Goal: Task Accomplishment & Management: Manage account settings

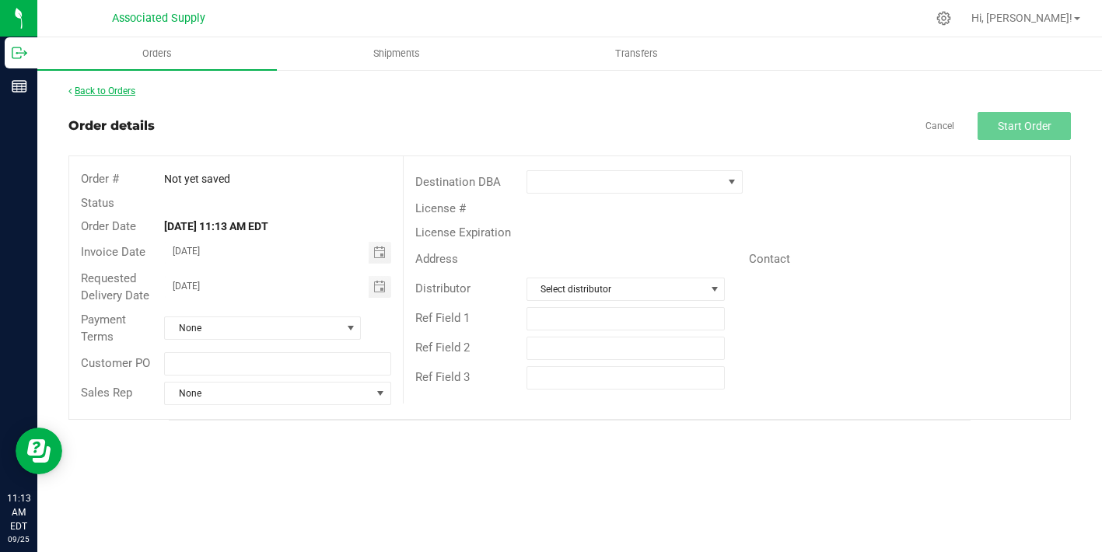
click at [129, 89] on link "Back to Orders" at bounding box center [101, 91] width 67 height 11
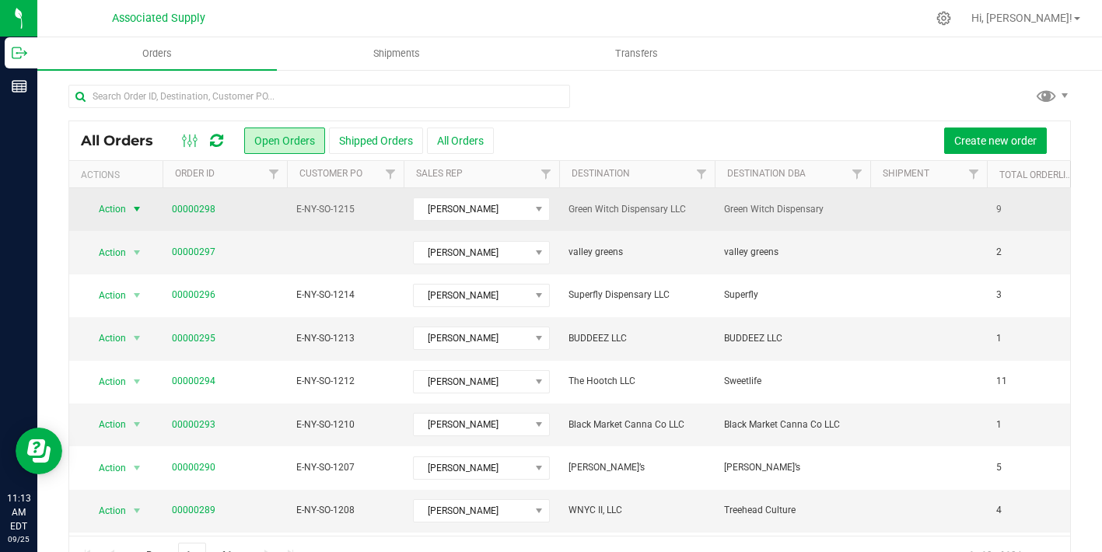
click at [141, 209] on span "select" at bounding box center [137, 209] width 12 height 12
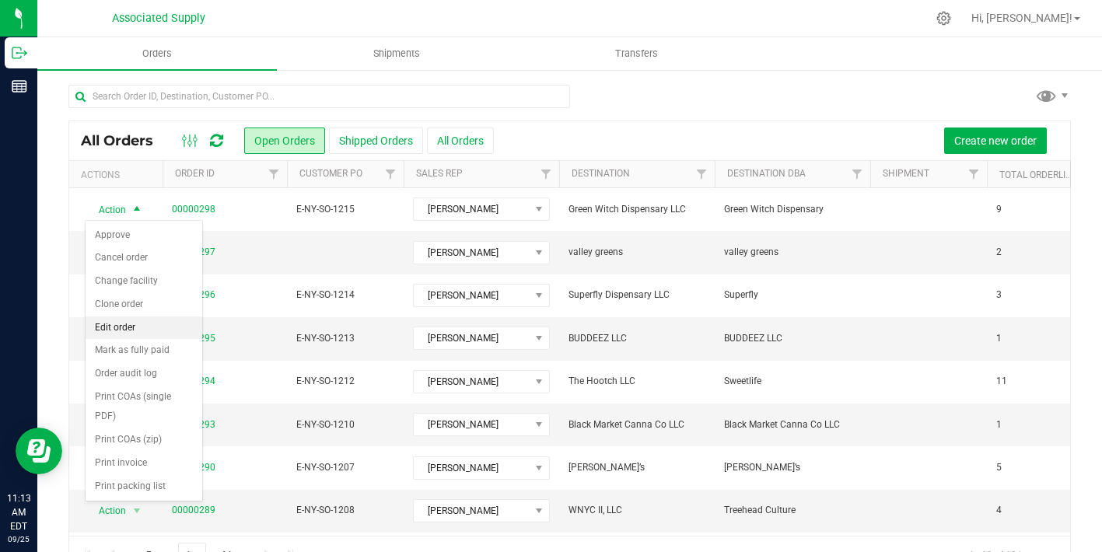
click at [141, 322] on li "Edit order" at bounding box center [144, 327] width 117 height 23
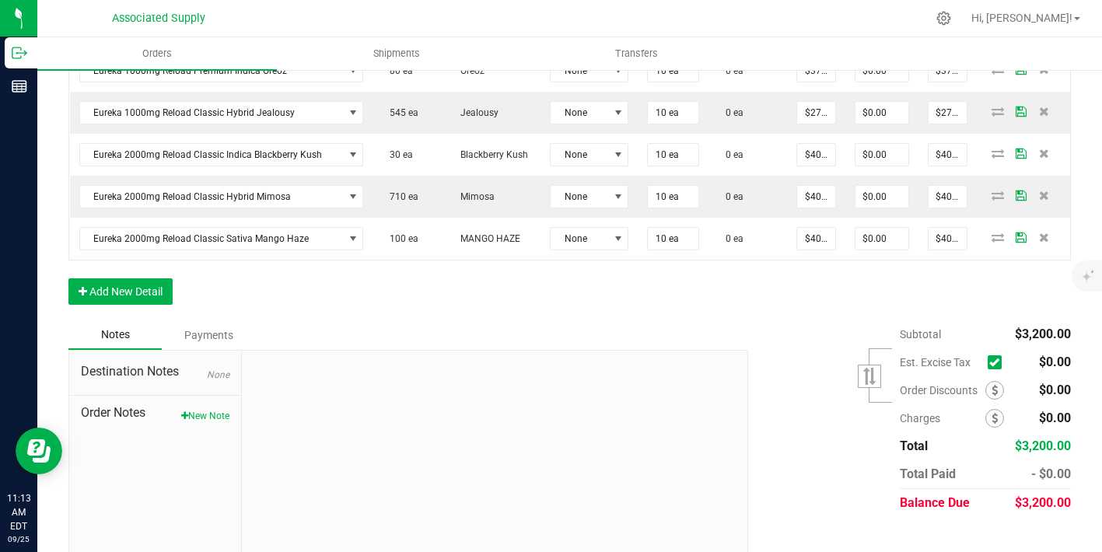
scroll to position [689, 0]
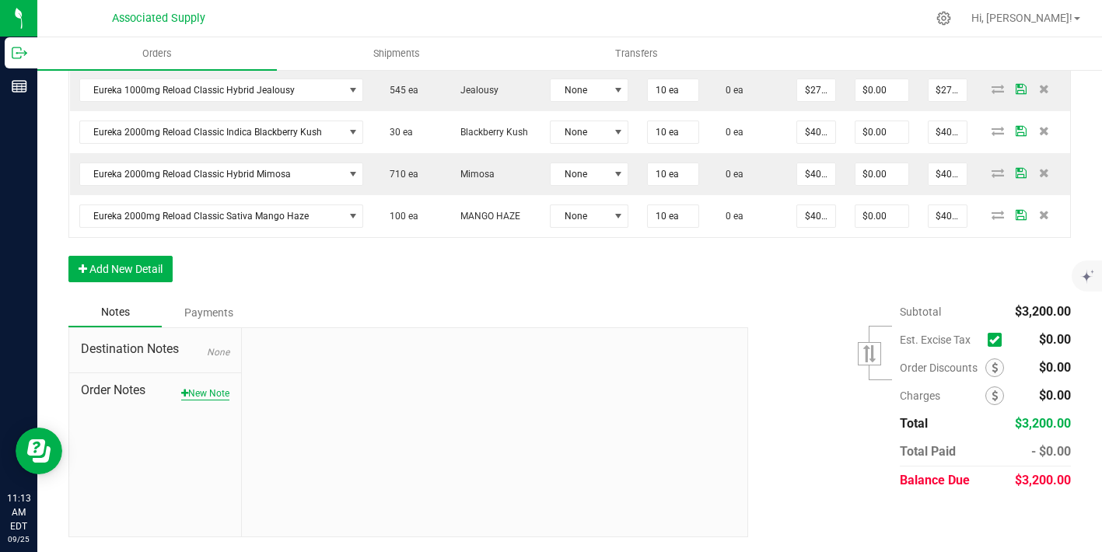
click at [209, 391] on button "New Note" at bounding box center [205, 393] width 48 height 14
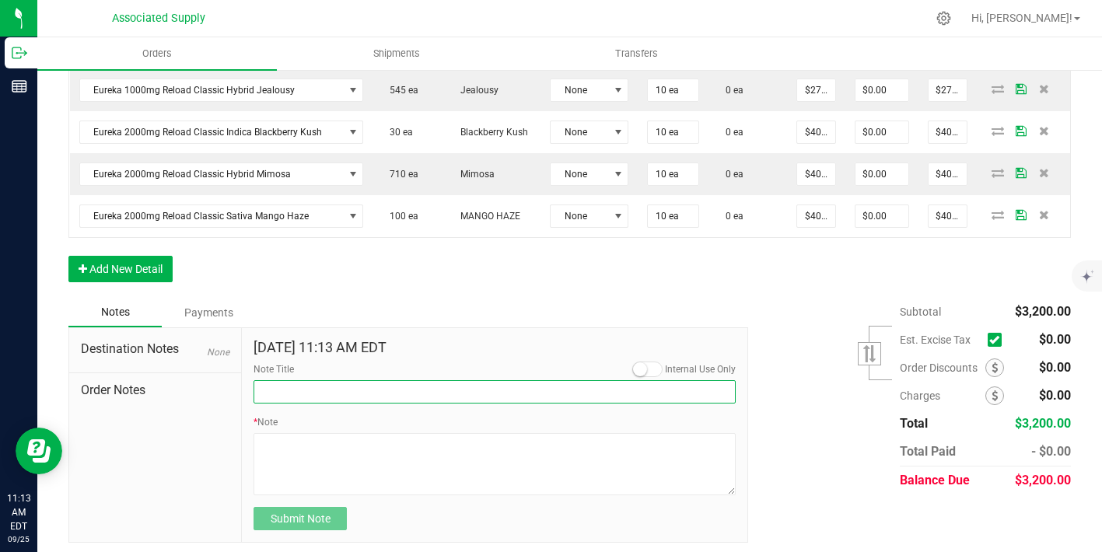
click at [308, 393] on input "Note Title" at bounding box center [494, 391] width 482 height 23
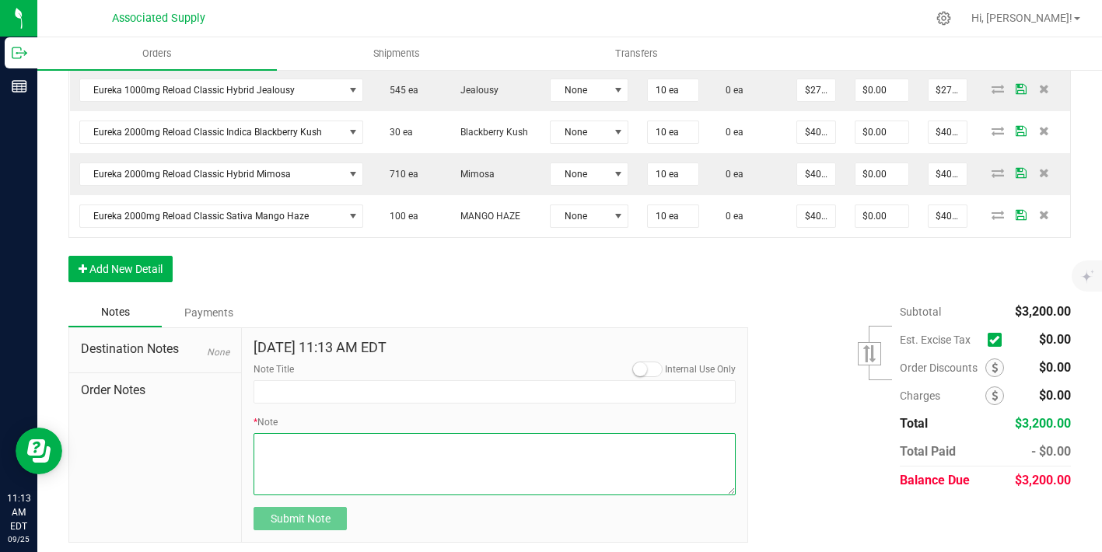
click at [320, 455] on textarea "* Note" at bounding box center [494, 464] width 482 height 62
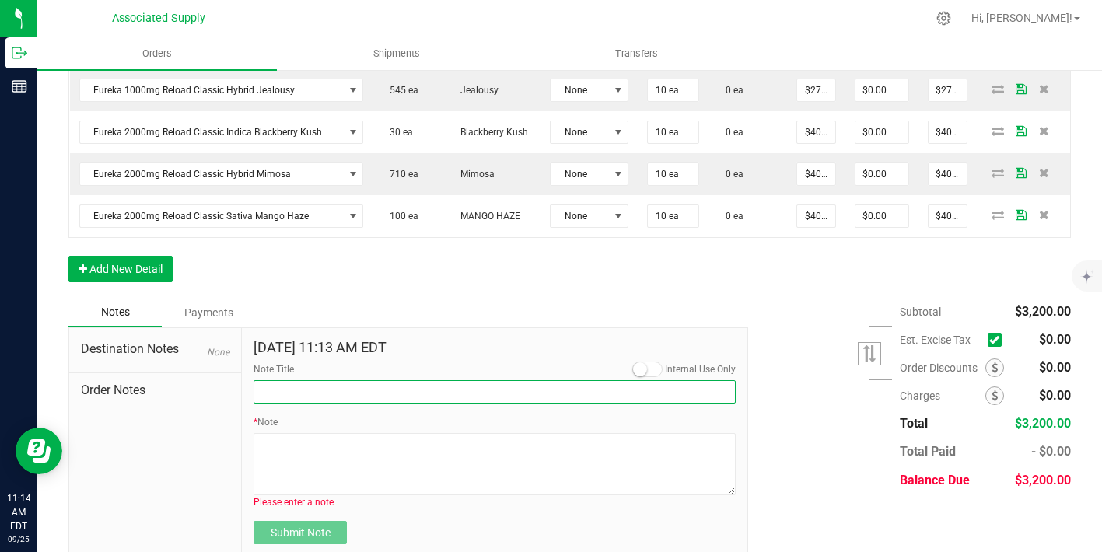
click at [307, 394] on input "Note Title" at bounding box center [494, 391] width 482 height 23
type input "NEW BANKING / WIRE INFO"
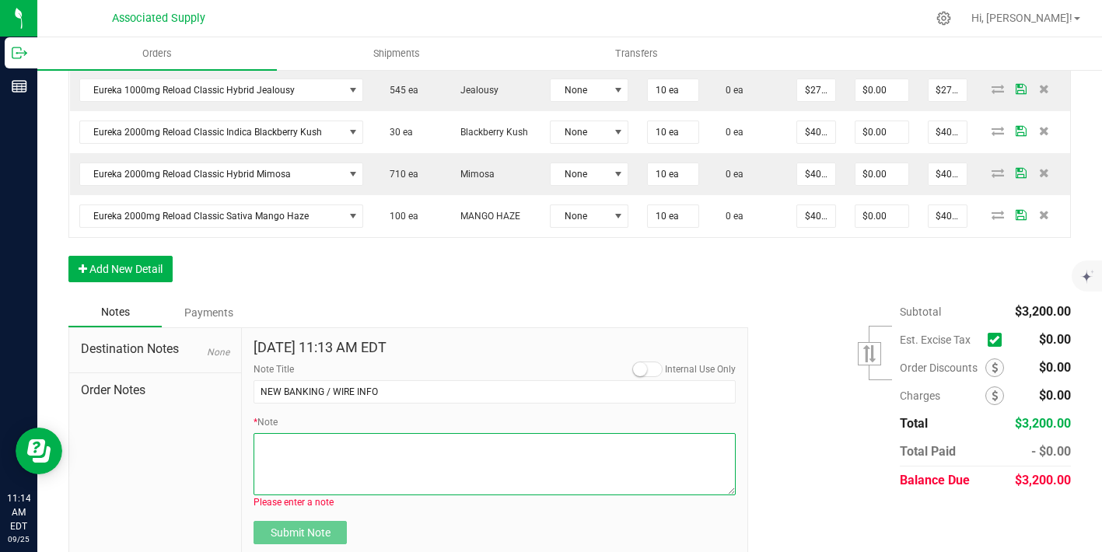
click at [309, 450] on textarea "* Note" at bounding box center [494, 464] width 482 height 62
paste textarea "Bank info for payment. Dime Community bank Routing # [US_BANK_ROUTING_MICR] Acc…"
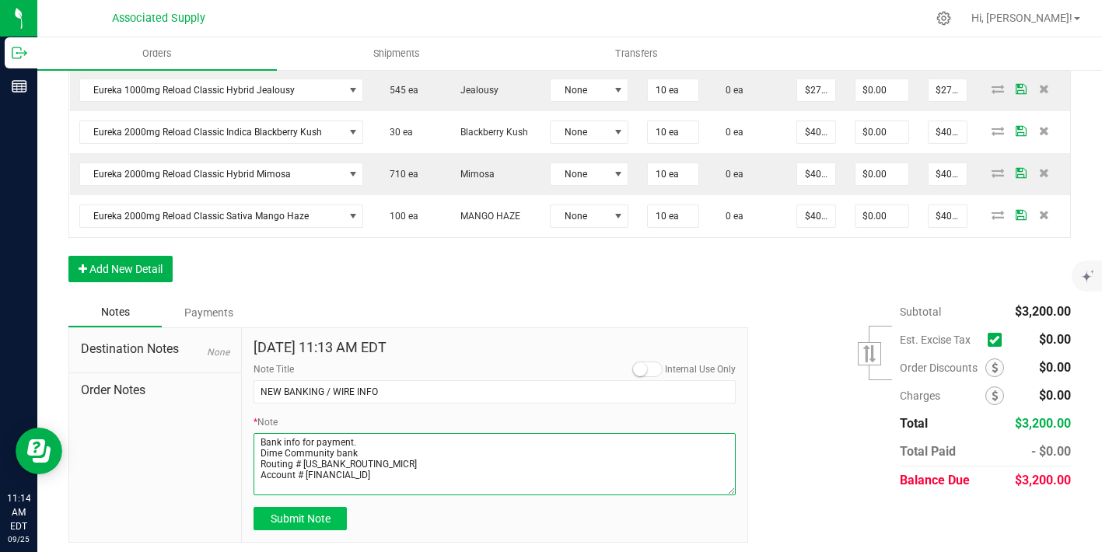
type textarea "Bank info for payment. Dime Community bank Routing # [US_BANK_ROUTING_MICR] Acc…"
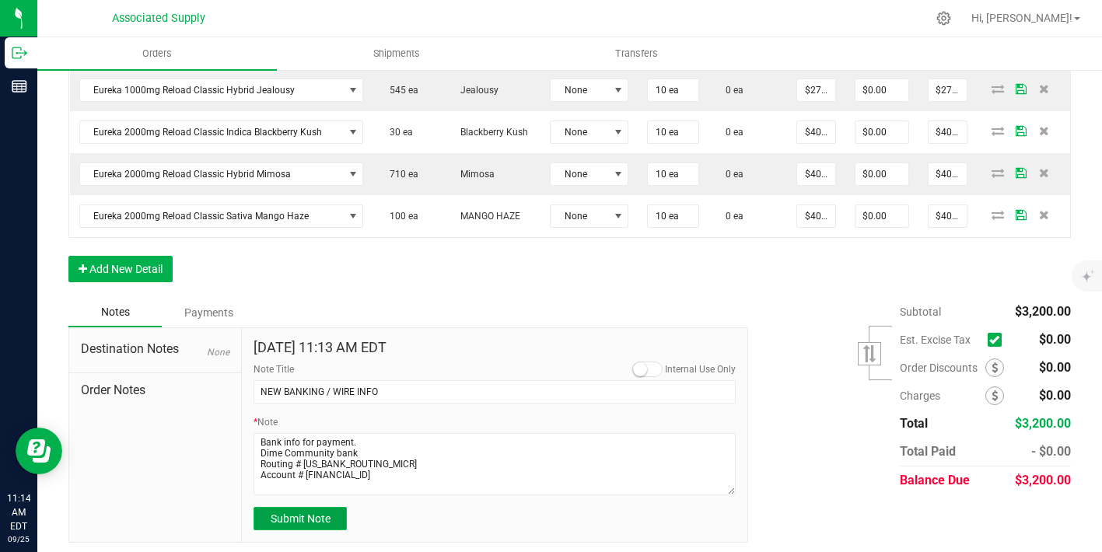
click at [330, 519] on button "Submit Note" at bounding box center [299, 518] width 93 height 23
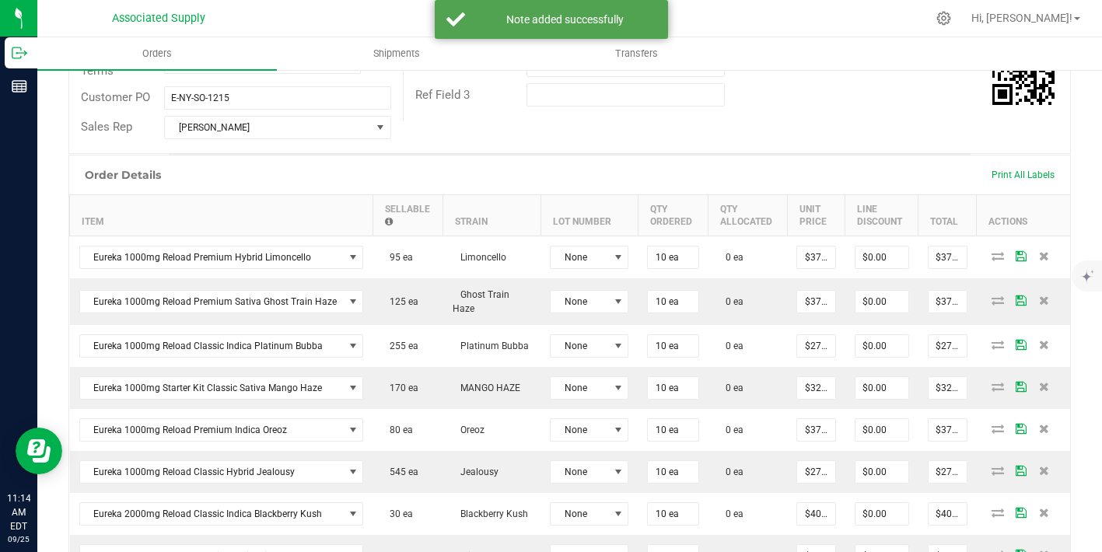
scroll to position [309, 0]
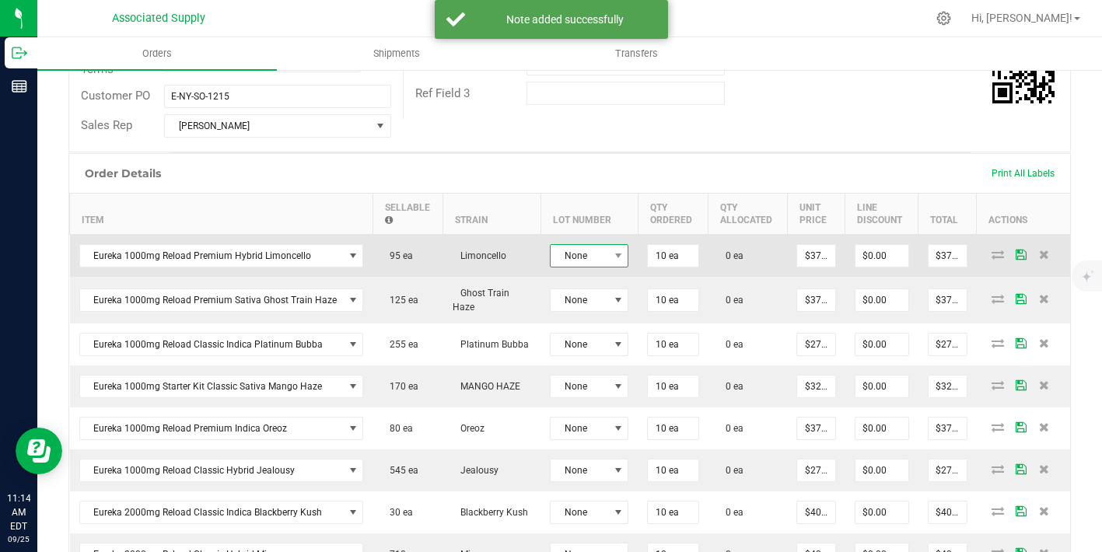
click at [585, 256] on span "None" at bounding box center [579, 256] width 58 height 22
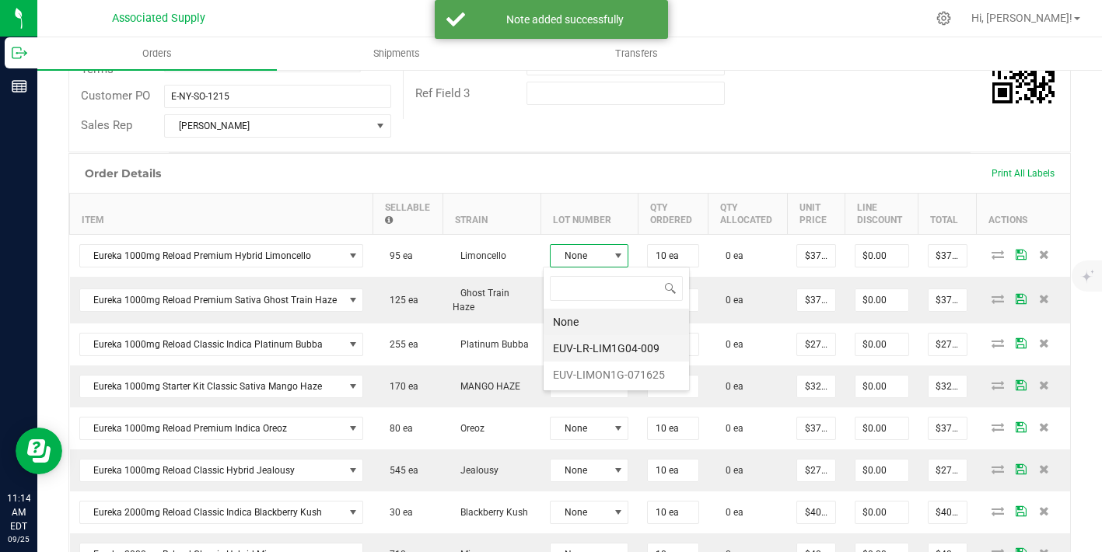
click at [590, 341] on li "EUV-LR-LIM1G04-009" at bounding box center [615, 348] width 145 height 26
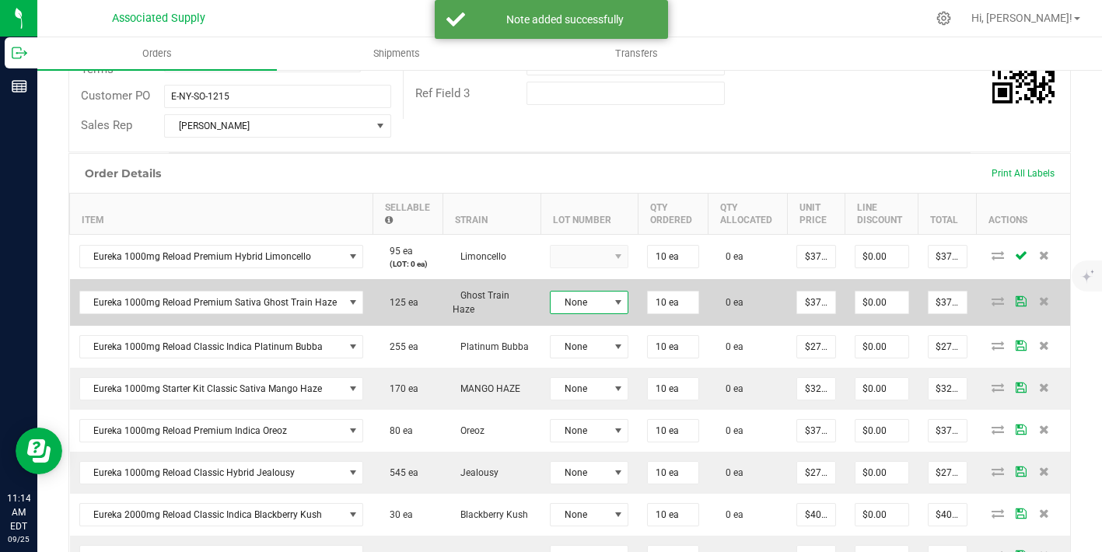
click at [592, 296] on span "None" at bounding box center [579, 303] width 58 height 22
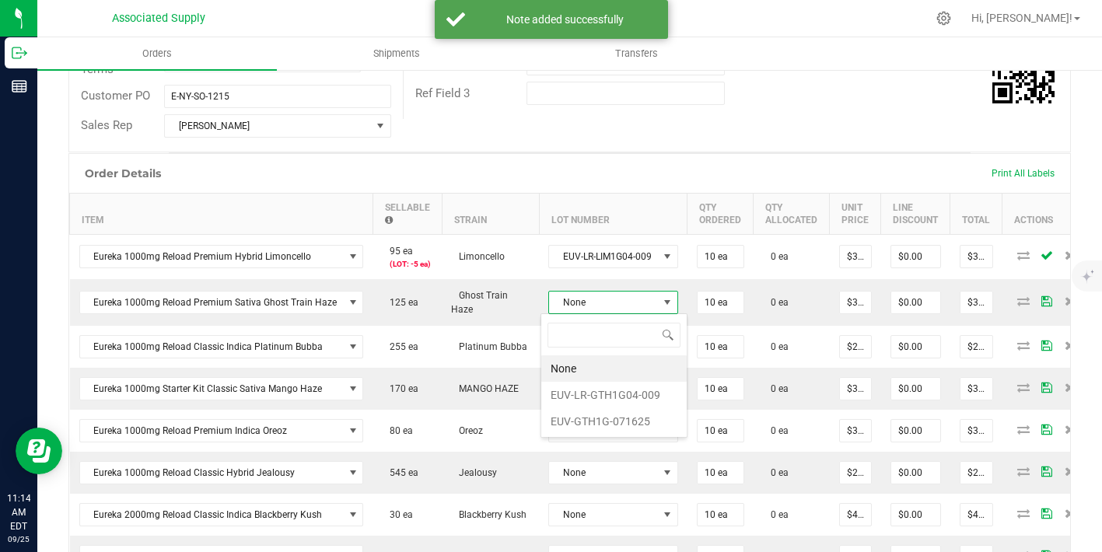
scroll to position [23, 130]
click at [613, 393] on li "EUV-LR-GTH1G04-009" at bounding box center [613, 395] width 145 height 26
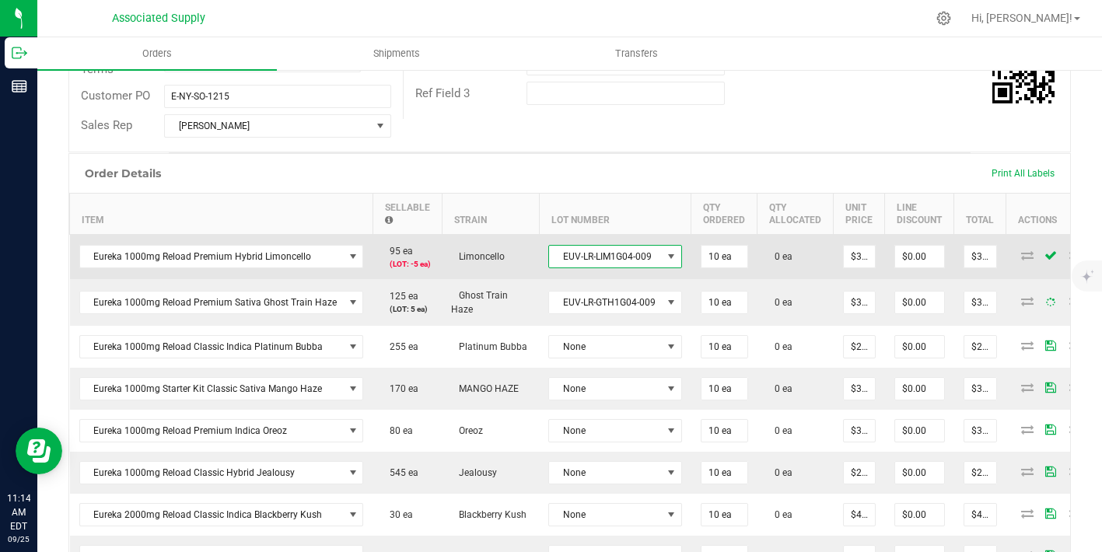
click at [632, 257] on span "EUV-LR-LIM1G04-009" at bounding box center [605, 257] width 113 height 22
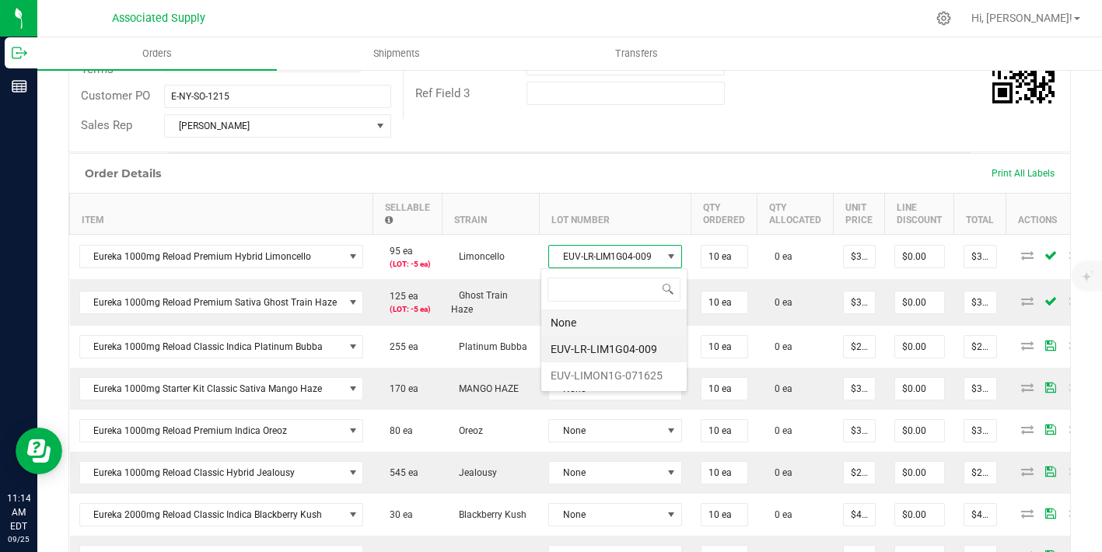
scroll to position [23, 133]
click at [629, 380] on li "EUV-LIMON1G-071625" at bounding box center [613, 375] width 145 height 26
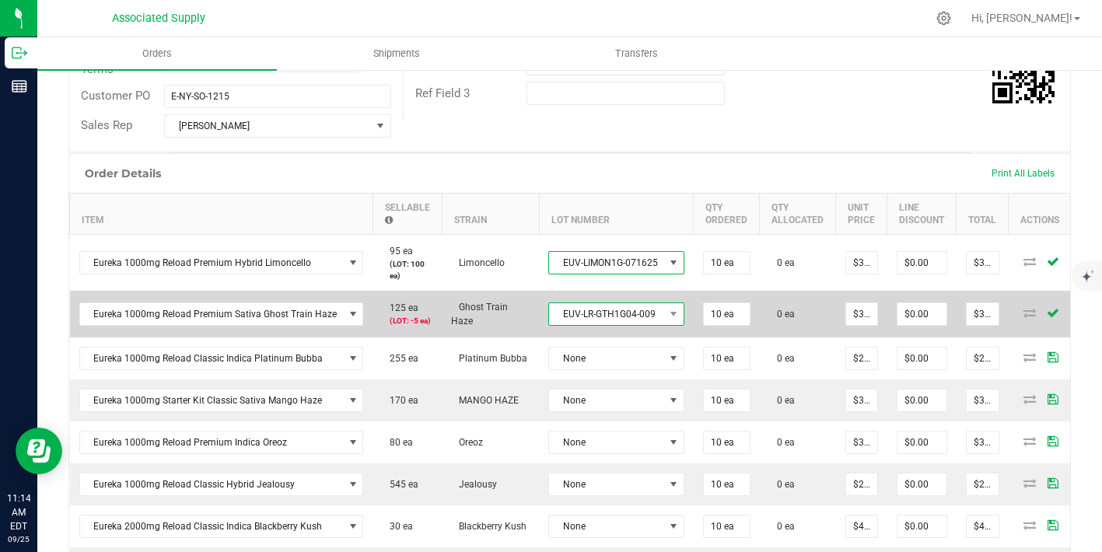
click at [632, 309] on span "EUV-LR-GTH1G04-009" at bounding box center [606, 314] width 115 height 22
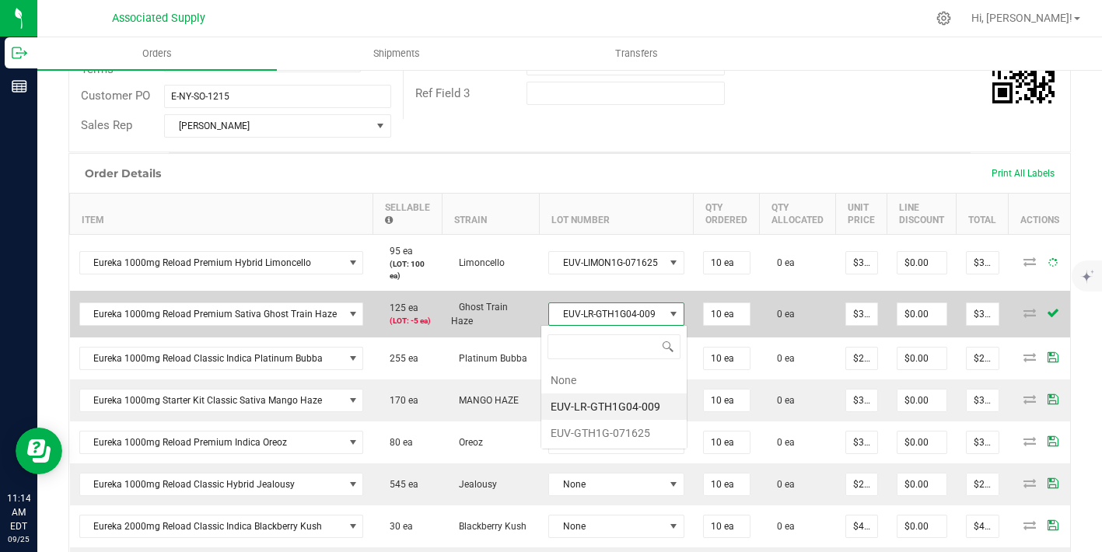
scroll to position [23, 135]
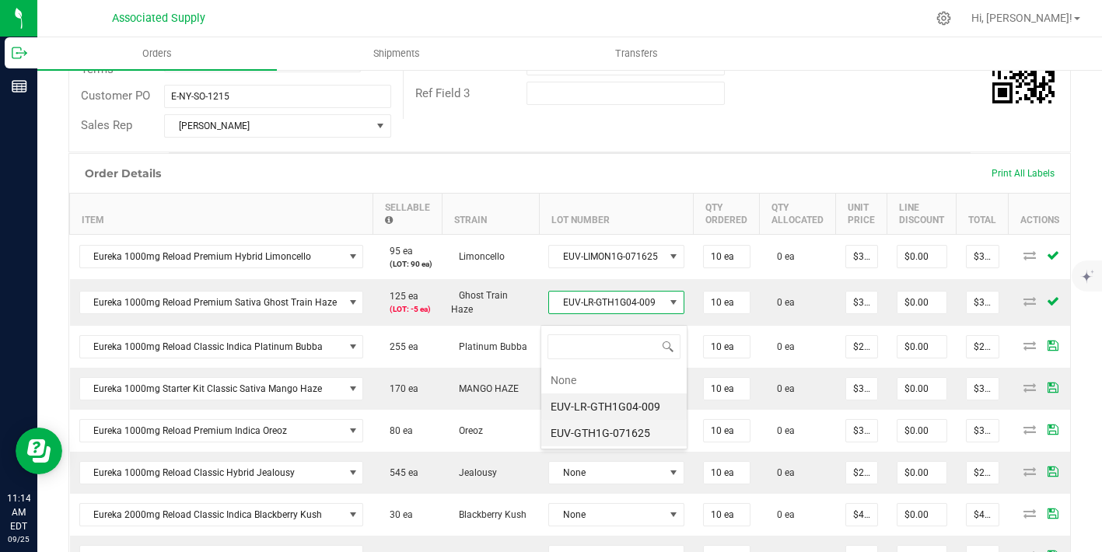
click at [614, 428] on li "EUV-GTH1G-071625" at bounding box center [613, 433] width 145 height 26
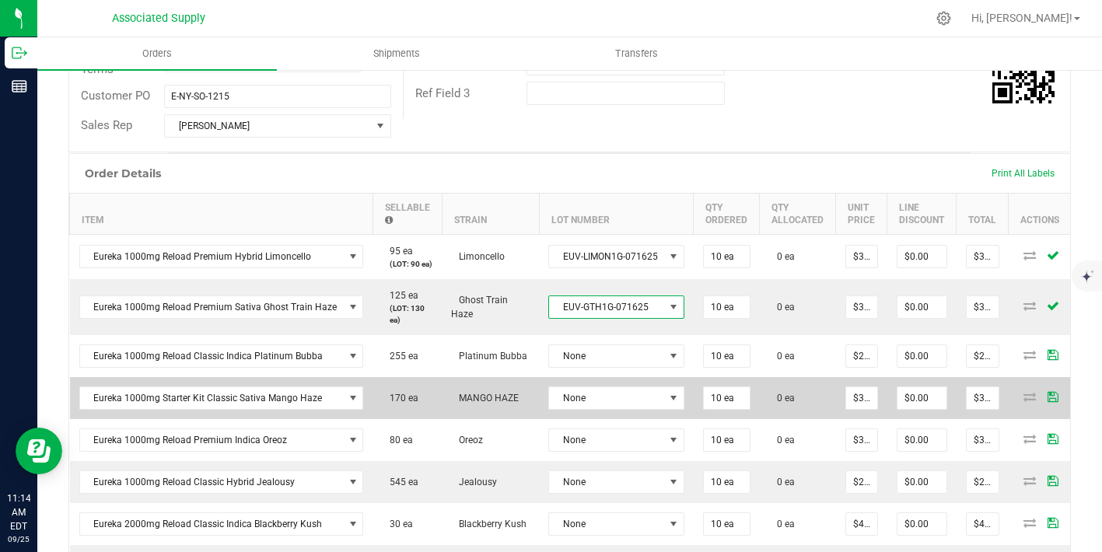
scroll to position [378, 0]
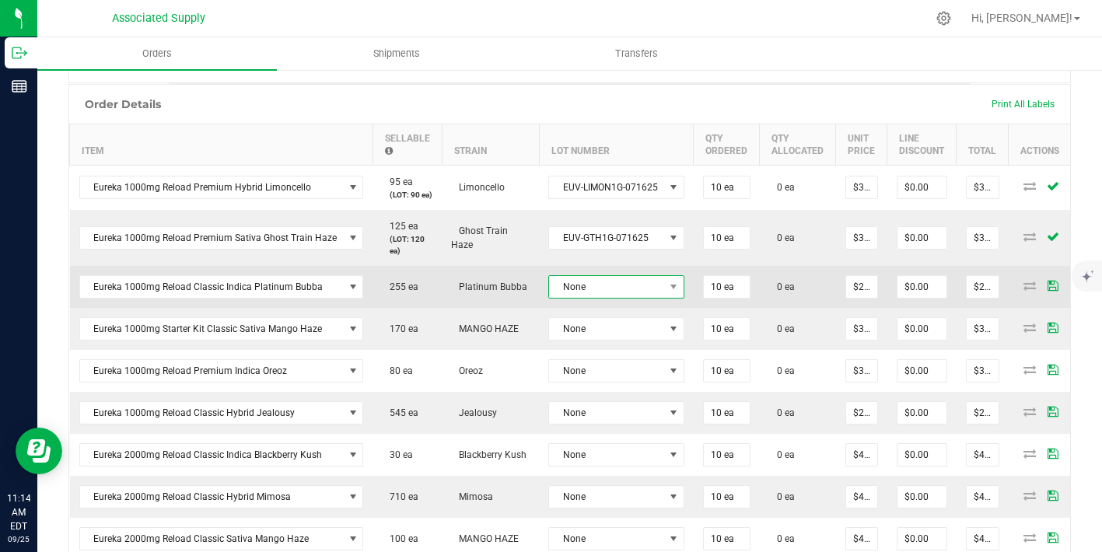
click at [634, 298] on span "None" at bounding box center [606, 287] width 115 height 22
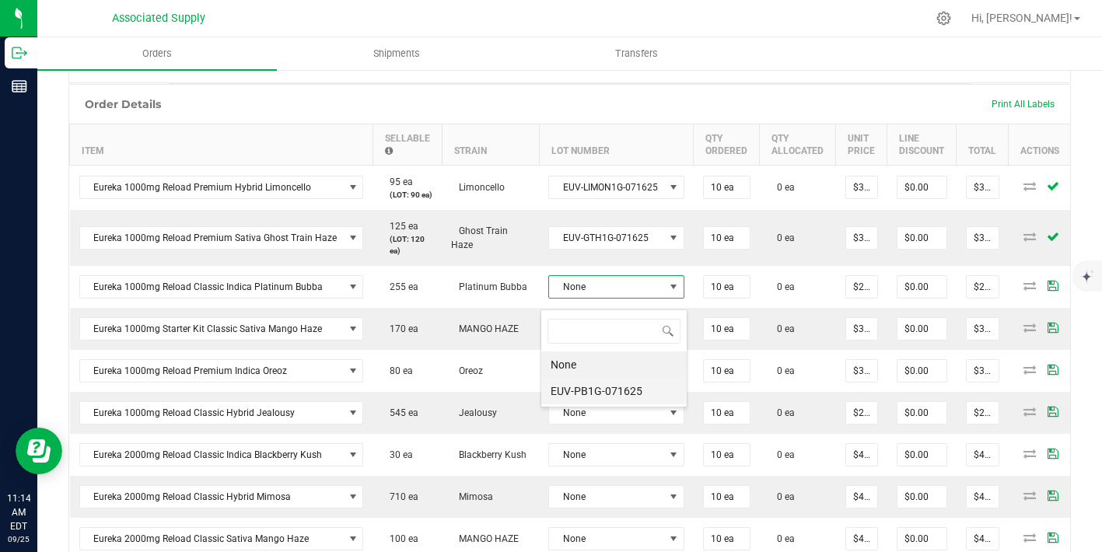
click at [625, 394] on li "EUV-PB1G-071625" at bounding box center [613, 391] width 145 height 26
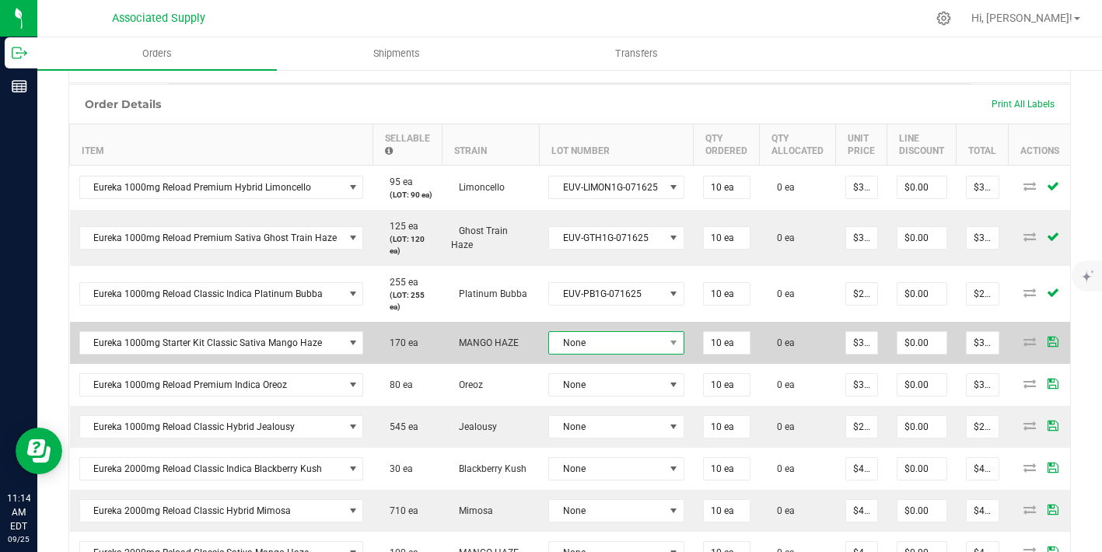
click at [631, 344] on span "None" at bounding box center [606, 343] width 115 height 22
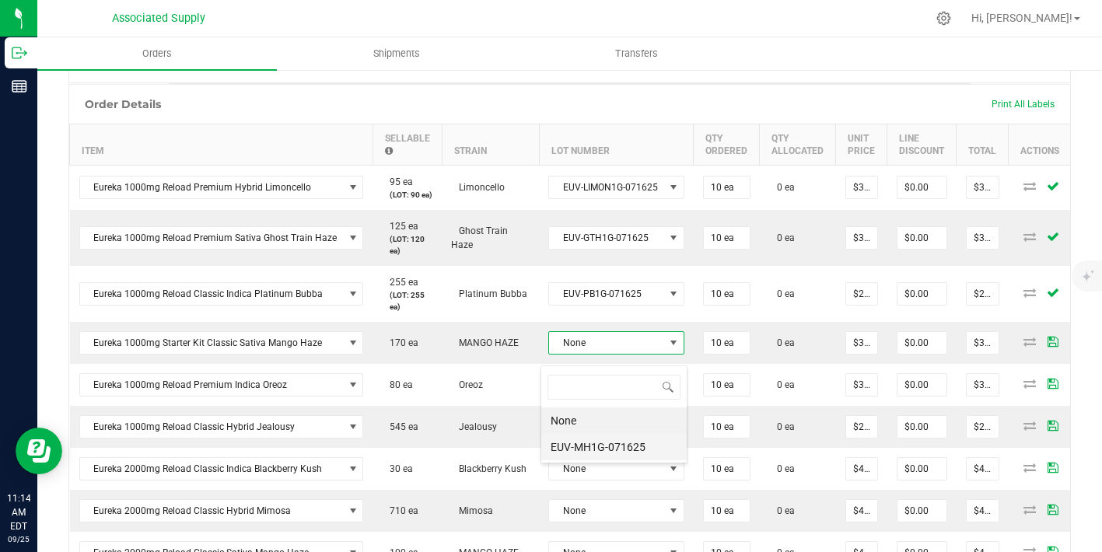
click at [619, 440] on li "EUV-MH1G-071625" at bounding box center [613, 447] width 145 height 26
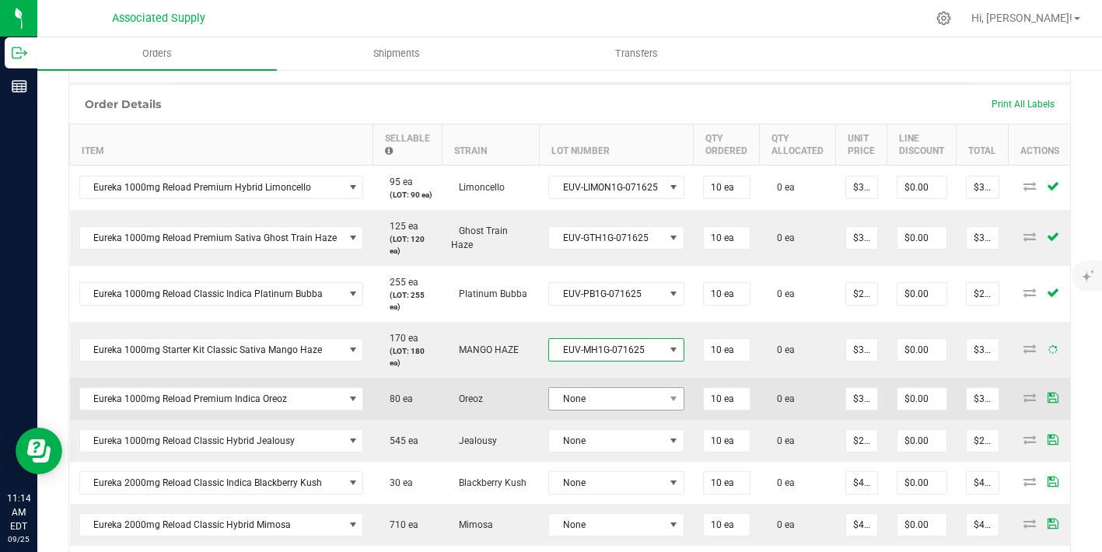
click at [628, 411] on td "None" at bounding box center [616, 399] width 155 height 42
click at [628, 410] on span "None" at bounding box center [606, 399] width 115 height 22
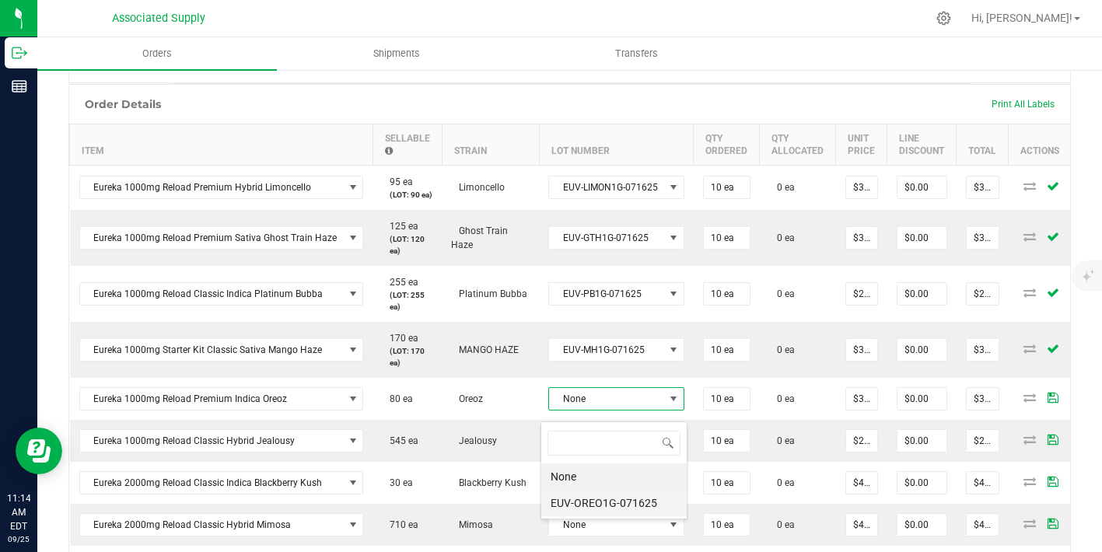
click at [616, 502] on li "EUV-OREO1G-071625" at bounding box center [613, 503] width 145 height 26
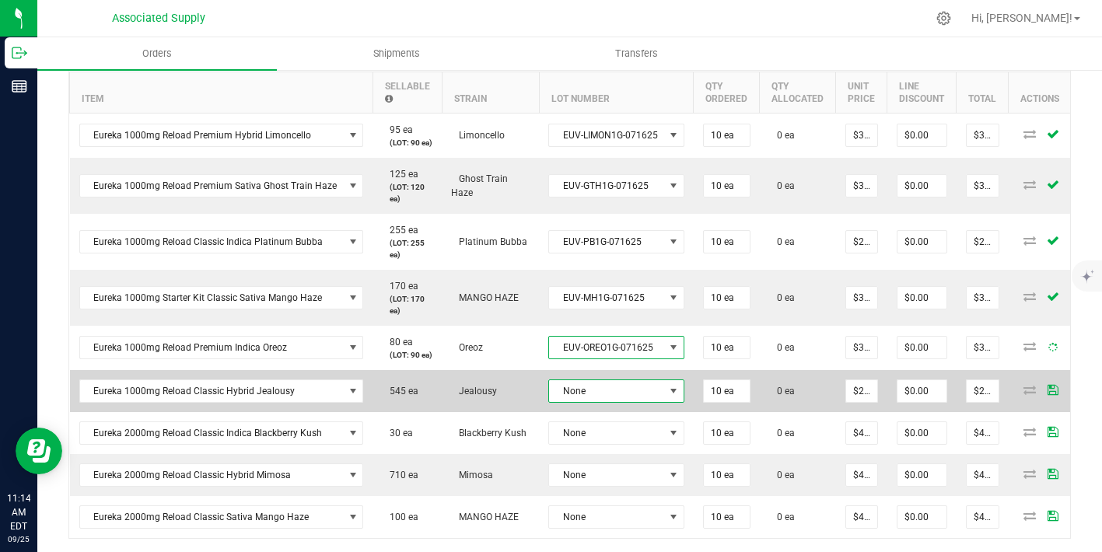
click at [615, 401] on td "None" at bounding box center [616, 391] width 155 height 42
click at [615, 402] on span "None" at bounding box center [606, 391] width 115 height 22
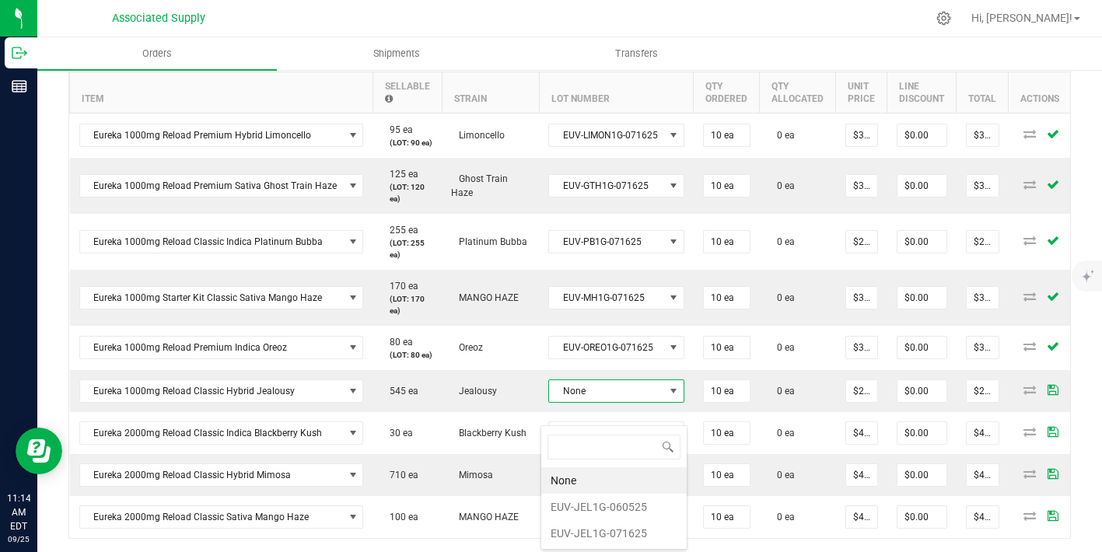
scroll to position [23, 135]
click at [616, 500] on li "EUV-JEL1G-060525" at bounding box center [613, 507] width 145 height 26
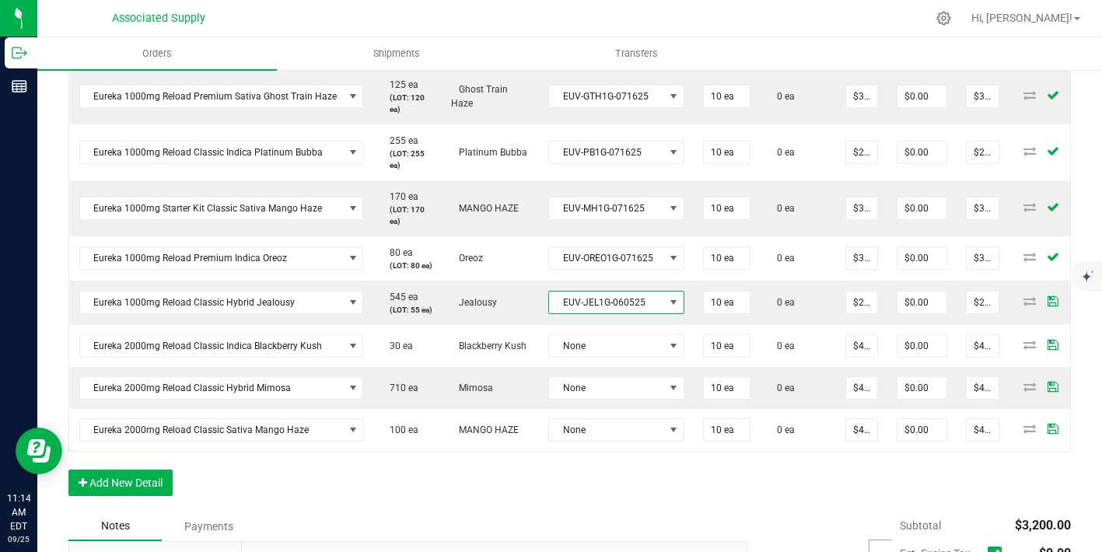
scroll to position [536, 0]
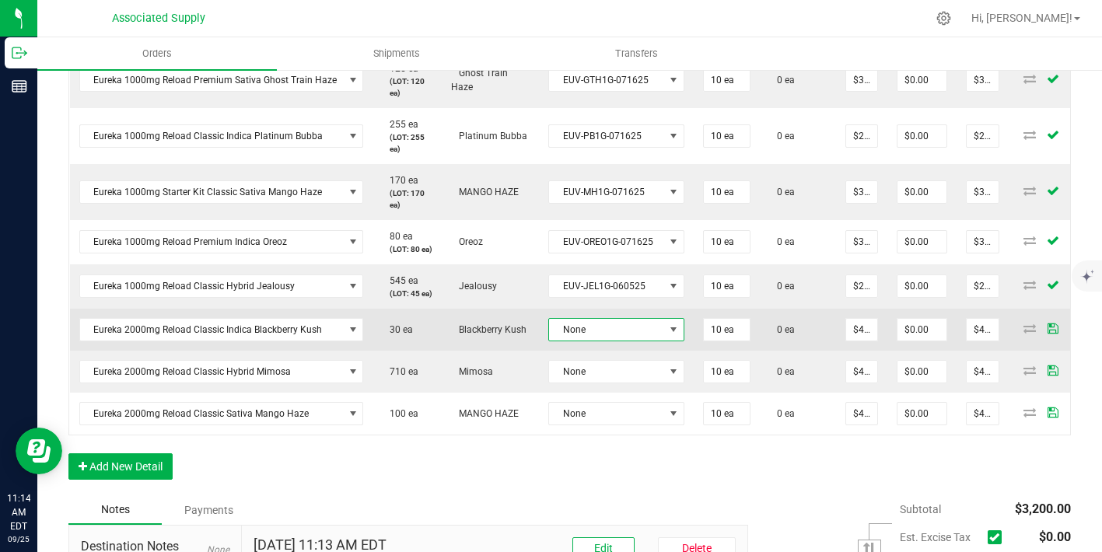
click at [622, 341] on span "None" at bounding box center [606, 330] width 115 height 22
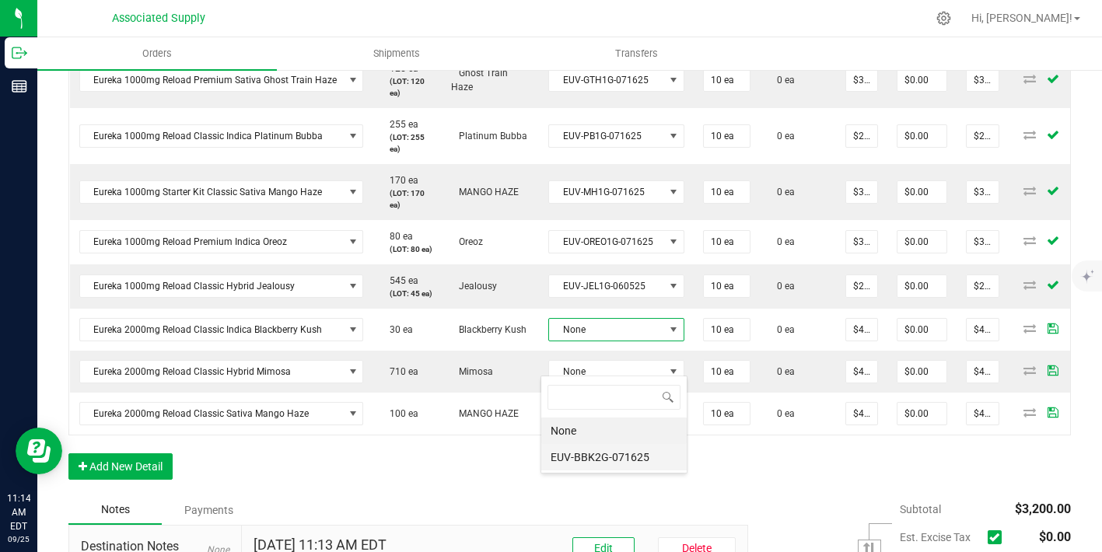
click at [630, 453] on li "EUV-BBK2G-071625" at bounding box center [613, 457] width 145 height 26
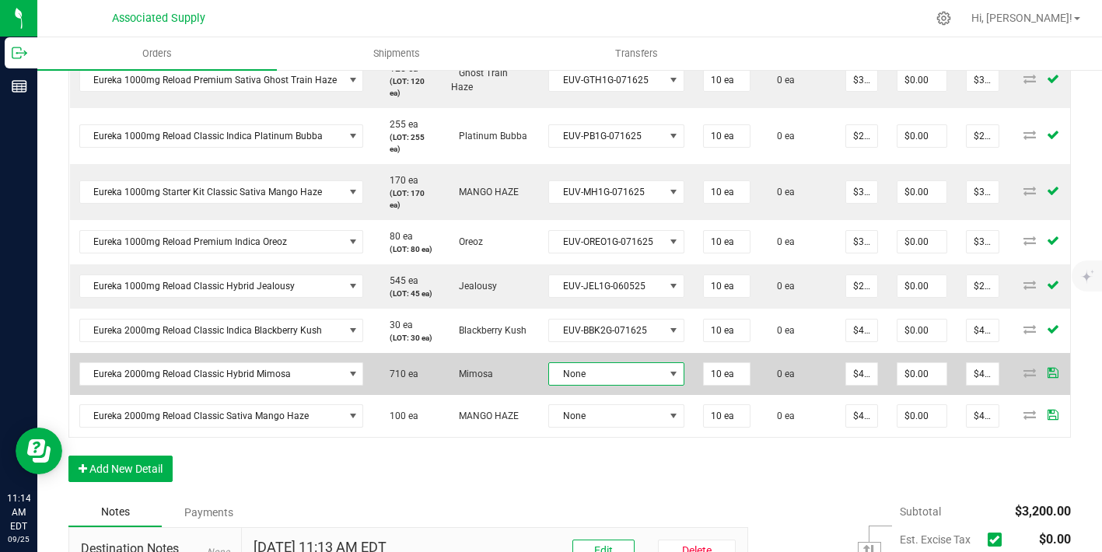
click at [635, 385] on span "None" at bounding box center [606, 374] width 115 height 22
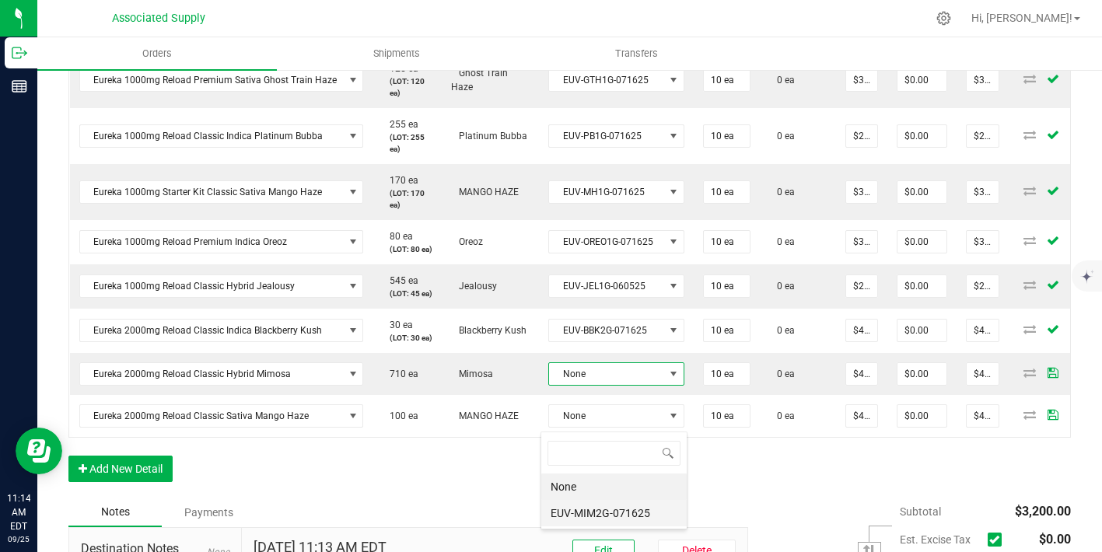
click at [623, 508] on li "EUV-MIM2G-071625" at bounding box center [613, 513] width 145 height 26
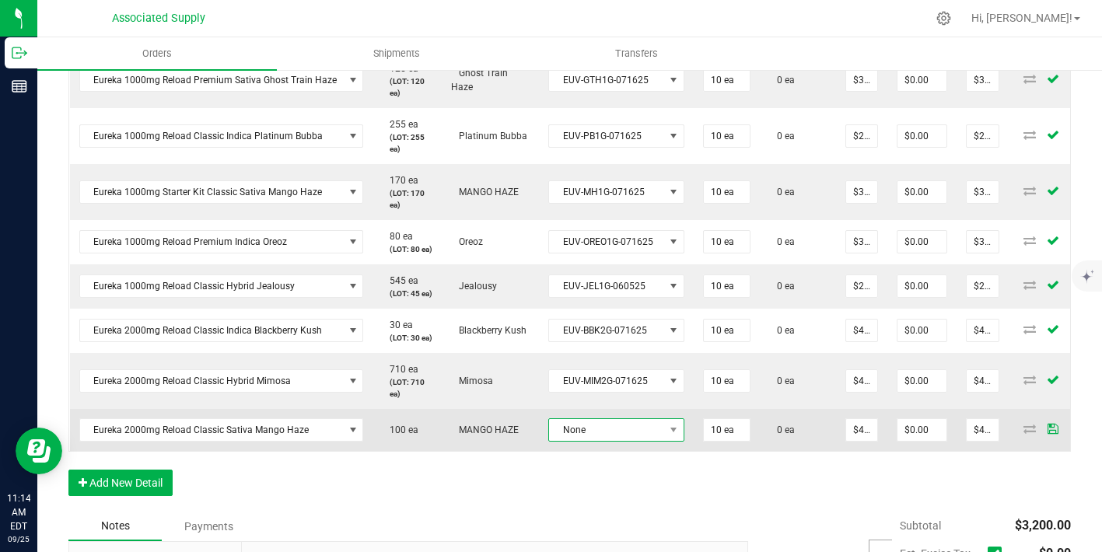
click at [628, 441] on span "None" at bounding box center [606, 430] width 115 height 22
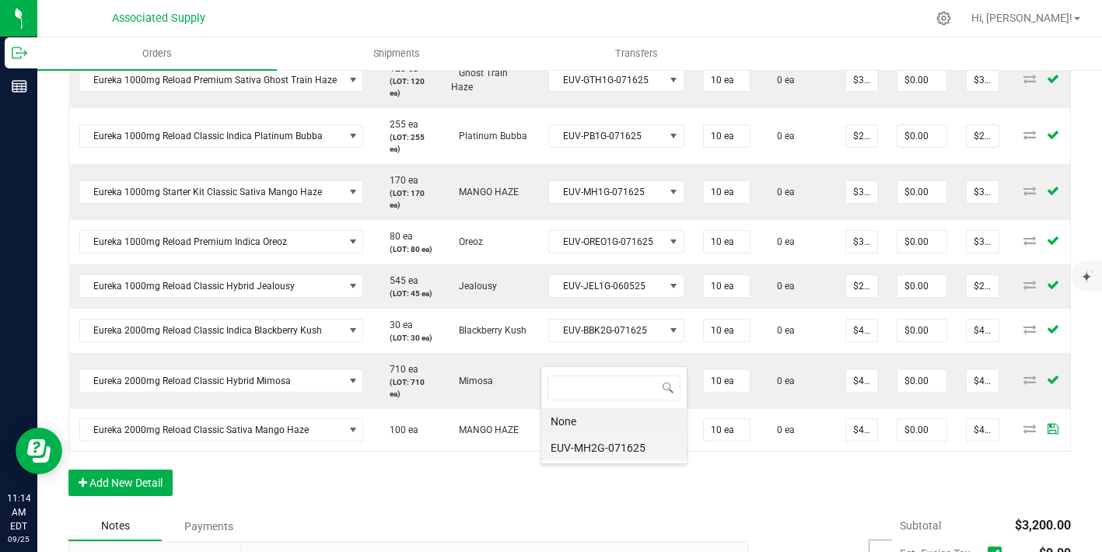
click at [620, 449] on li "EUV-MH2G-071625" at bounding box center [613, 448] width 145 height 26
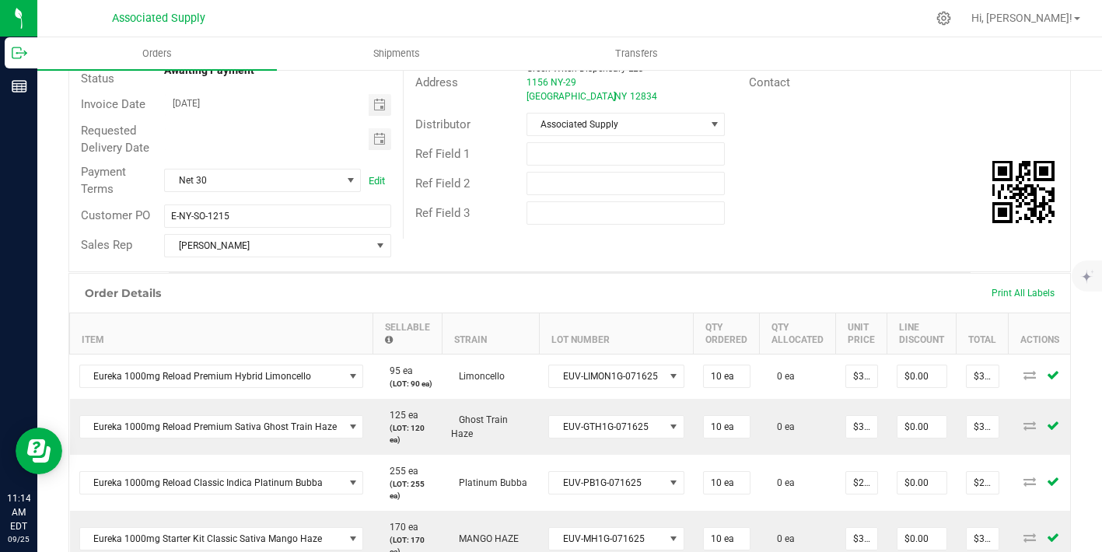
scroll to position [0, 0]
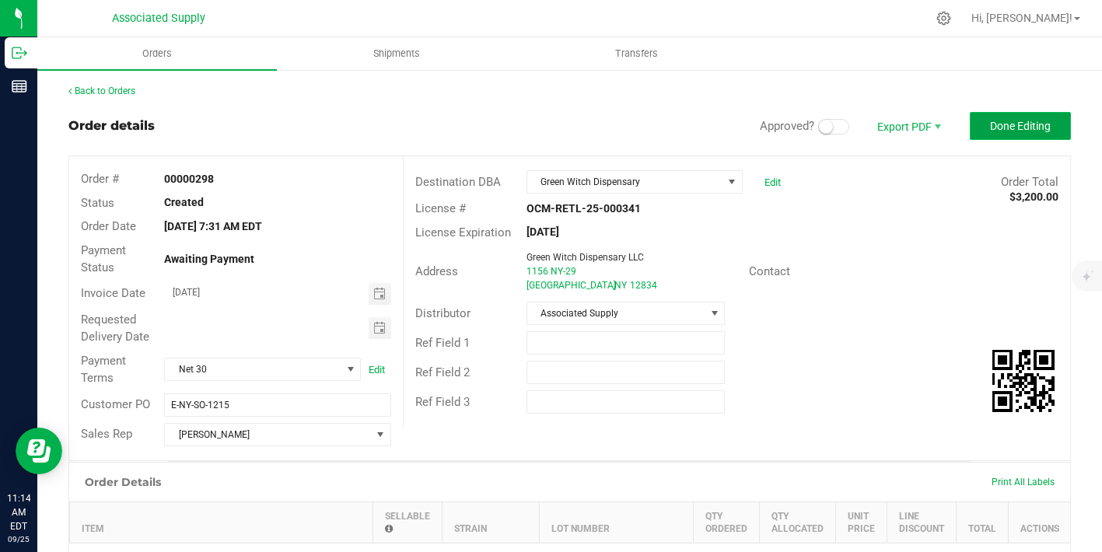
click at [990, 130] on span "Done Editing" at bounding box center [1020, 126] width 61 height 12
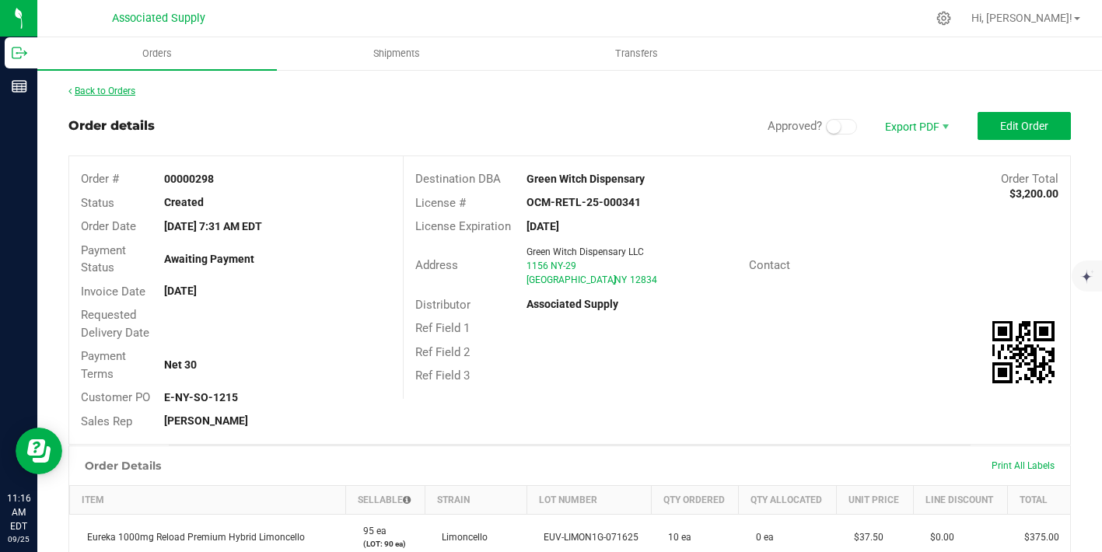
click at [122, 89] on link "Back to Orders" at bounding box center [101, 91] width 67 height 11
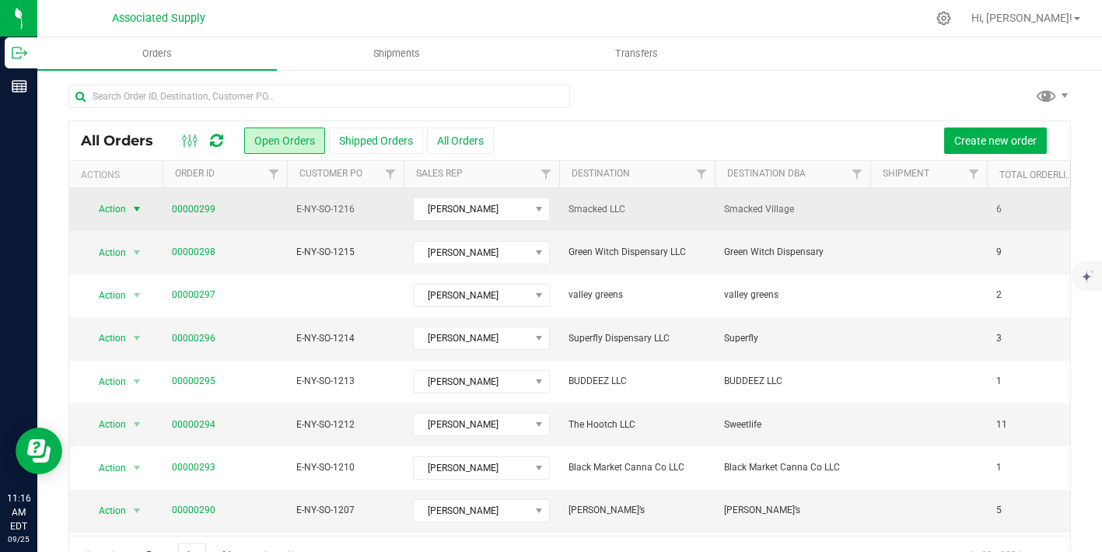
click at [137, 210] on span "select" at bounding box center [137, 209] width 12 height 12
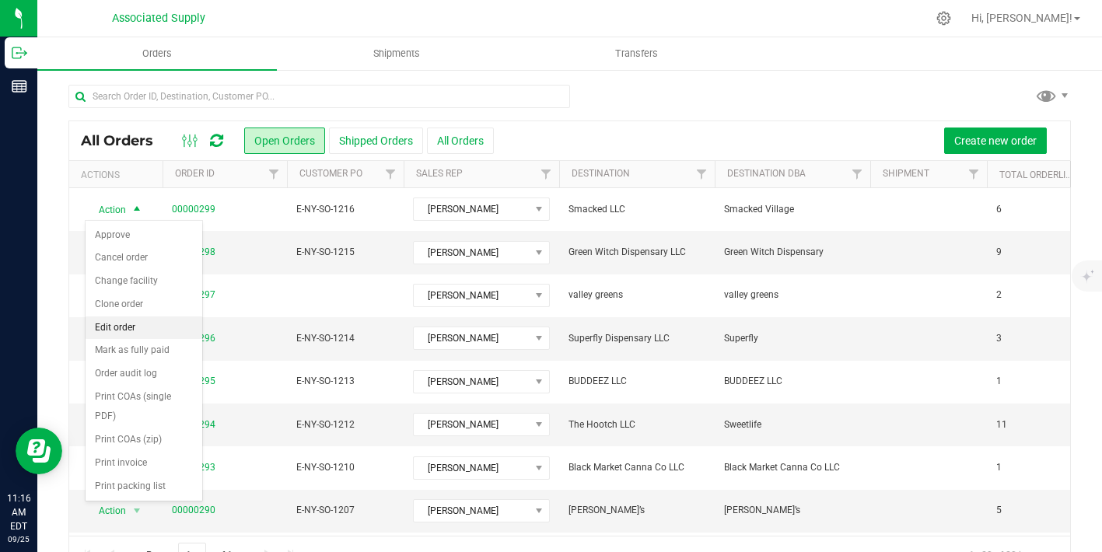
click at [145, 327] on li "Edit order" at bounding box center [144, 327] width 117 height 23
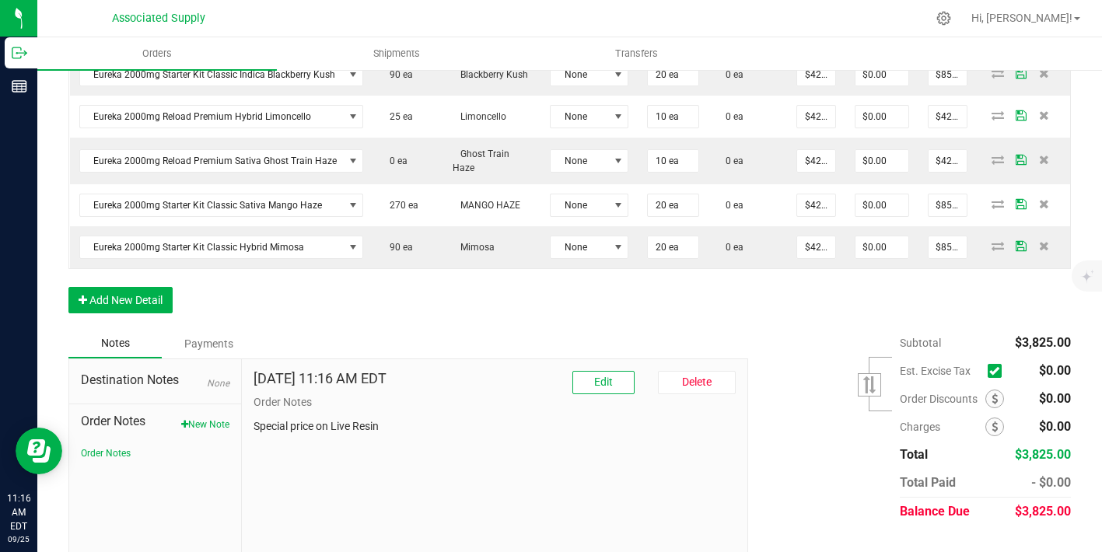
scroll to position [540, 0]
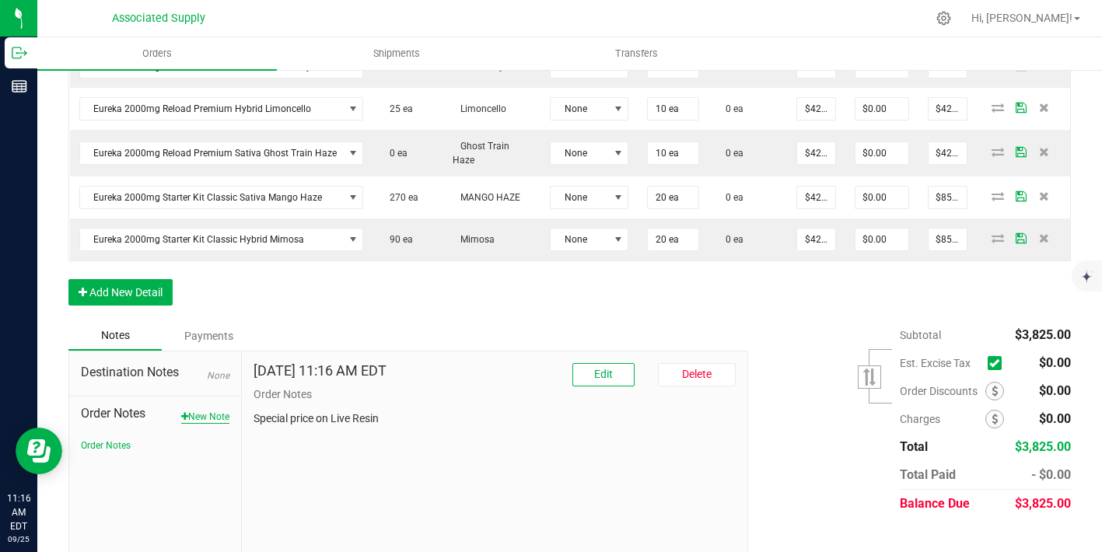
click at [197, 419] on button "New Note" at bounding box center [205, 417] width 48 height 14
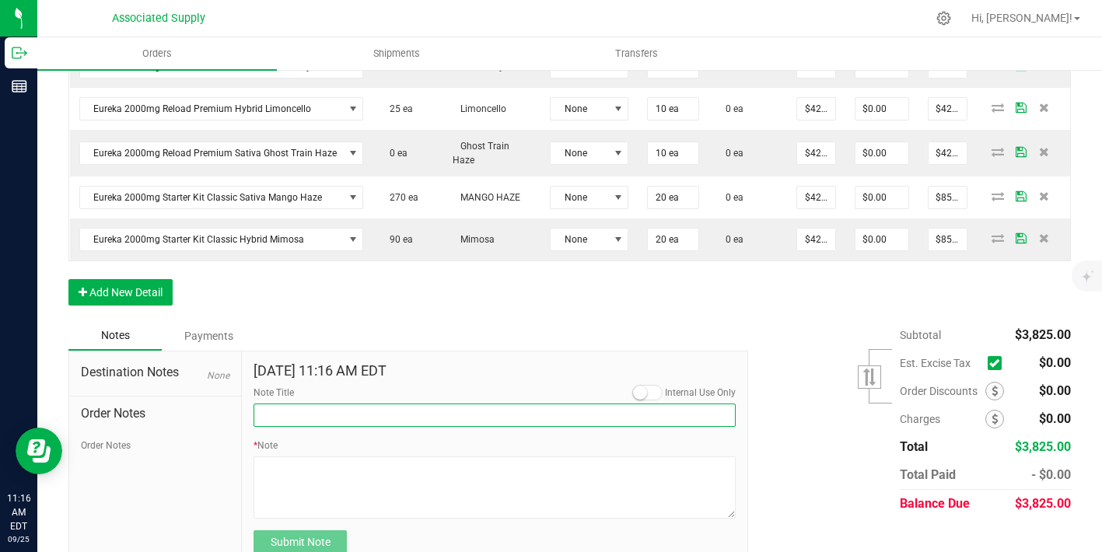
click at [328, 414] on input "Note Title" at bounding box center [494, 414] width 482 height 23
type input "NEW BANKING / WIRE INFO"
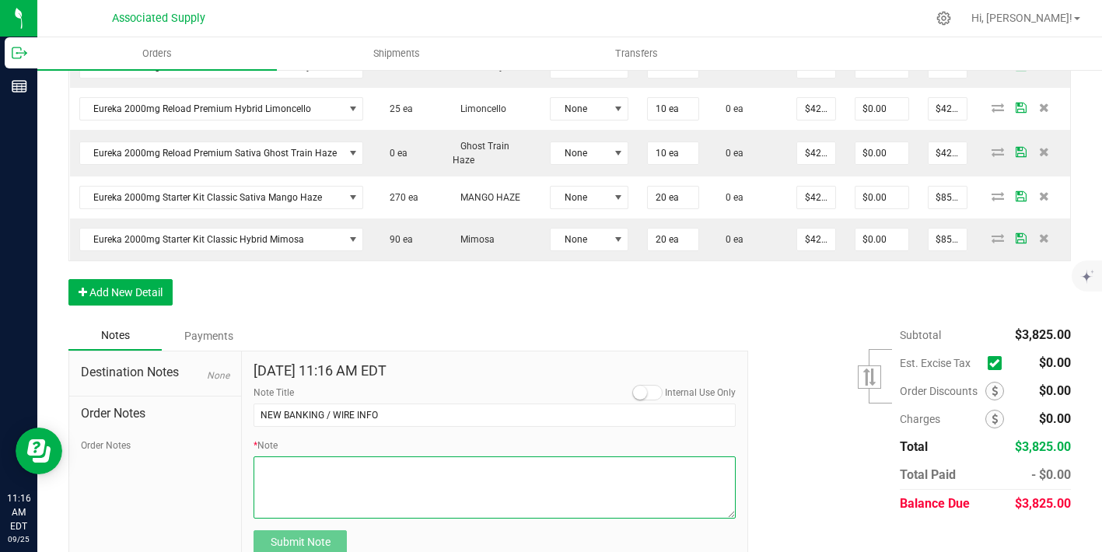
click at [306, 494] on textarea "* Note" at bounding box center [494, 487] width 482 height 62
paste textarea "Bank info for payment. Dime Community bank Routing # [US_BANK_ROUTING_MICR] Acc…"
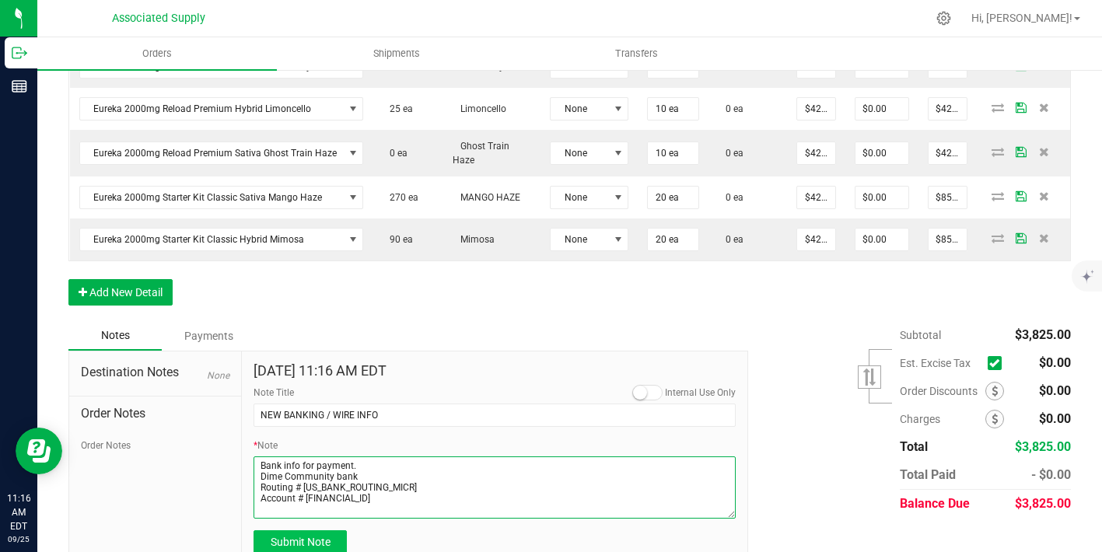
type textarea "Bank info for payment. Dime Community bank Routing # [US_BANK_ROUTING_MICR] Acc…"
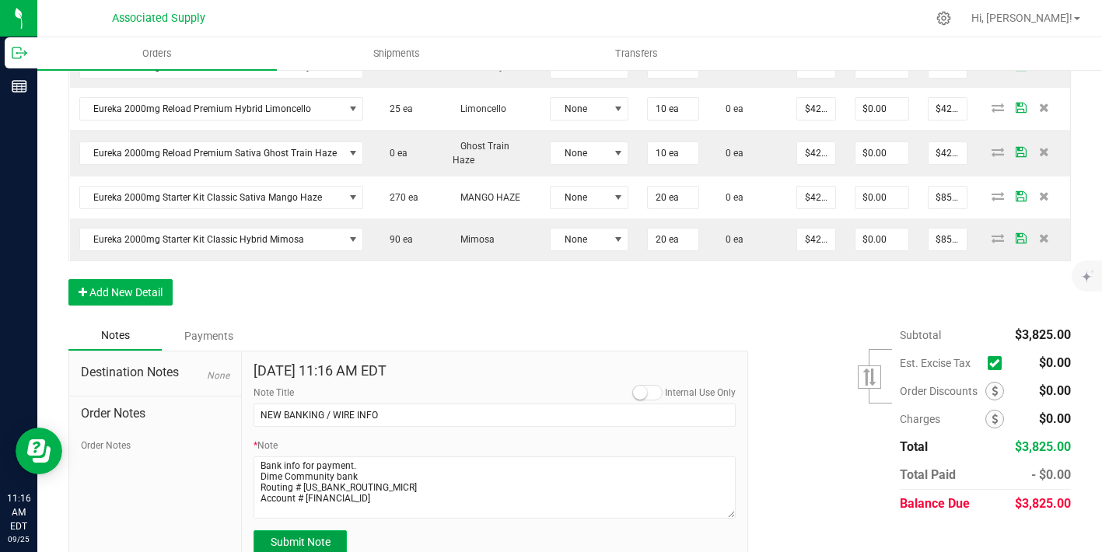
click at [312, 544] on span "Submit Note" at bounding box center [301, 542] width 60 height 12
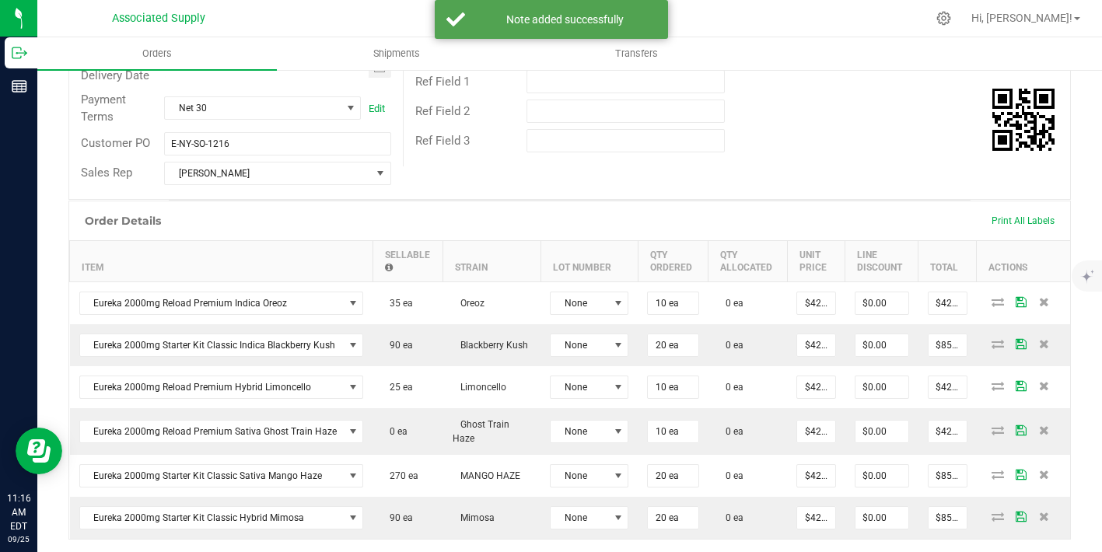
scroll to position [368, 0]
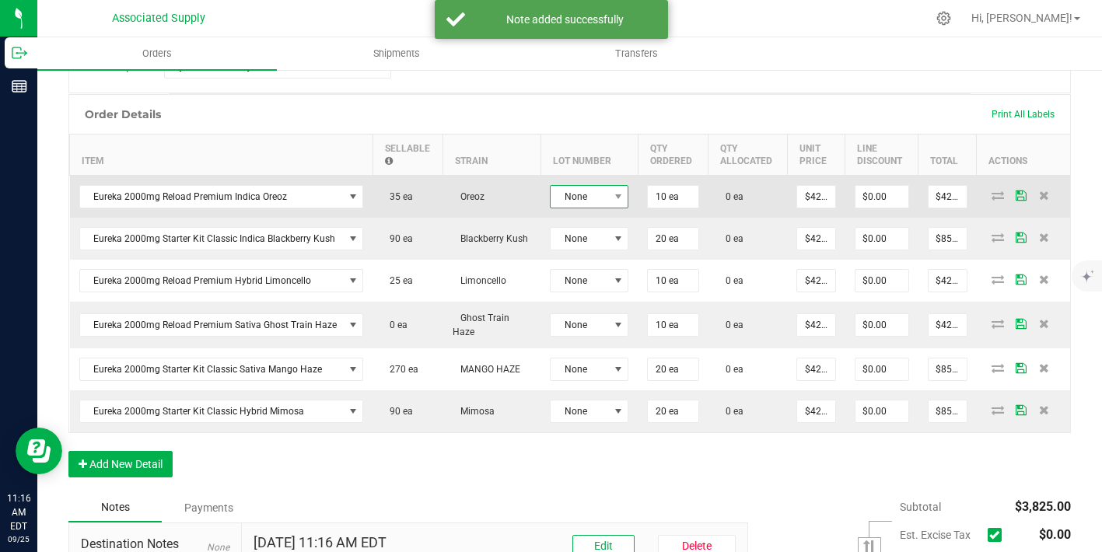
click at [600, 193] on span "None" at bounding box center [579, 197] width 58 height 22
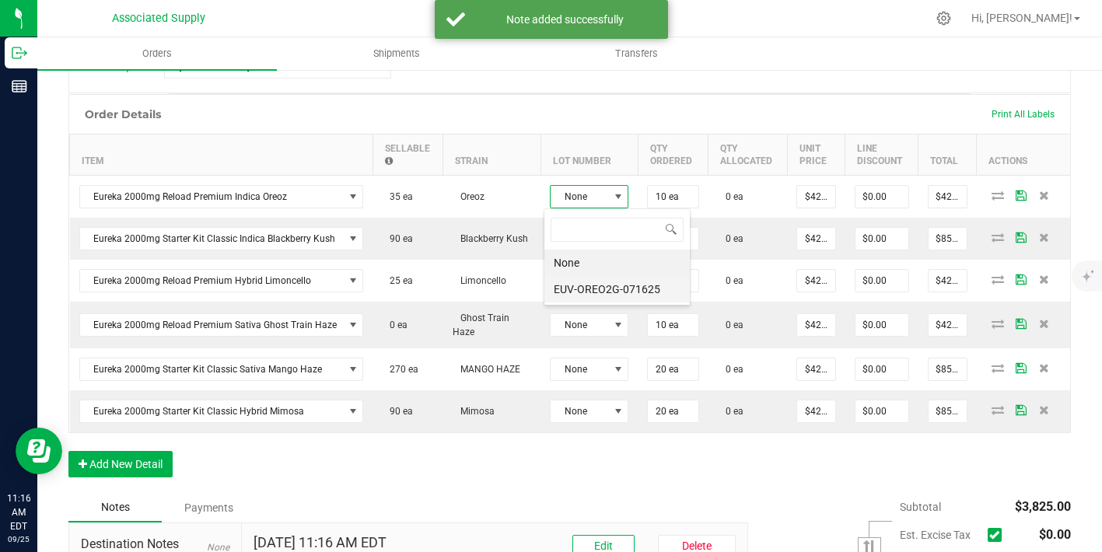
click at [618, 285] on li "EUV-OREO2G-071625" at bounding box center [616, 289] width 145 height 26
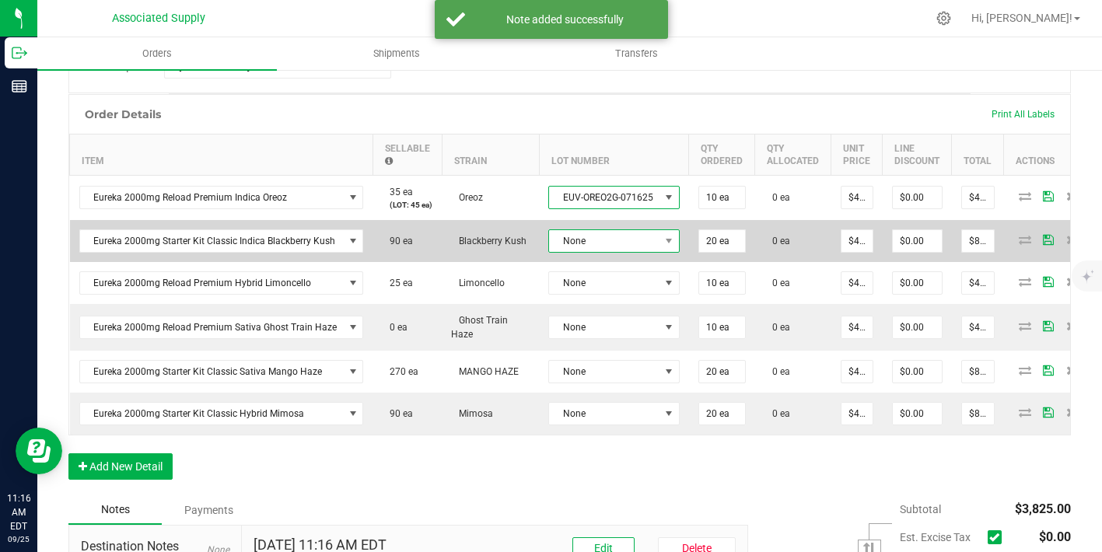
click at [602, 243] on span "None" at bounding box center [604, 241] width 110 height 22
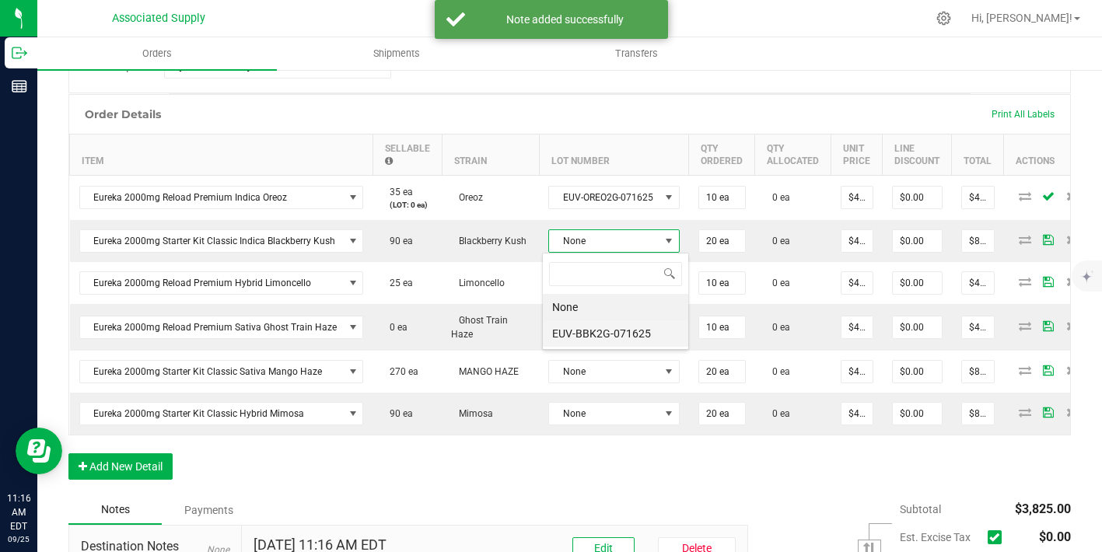
scroll to position [77721, 77614]
click at [609, 338] on li "EUV-BBK2G-071625" at bounding box center [615, 333] width 145 height 26
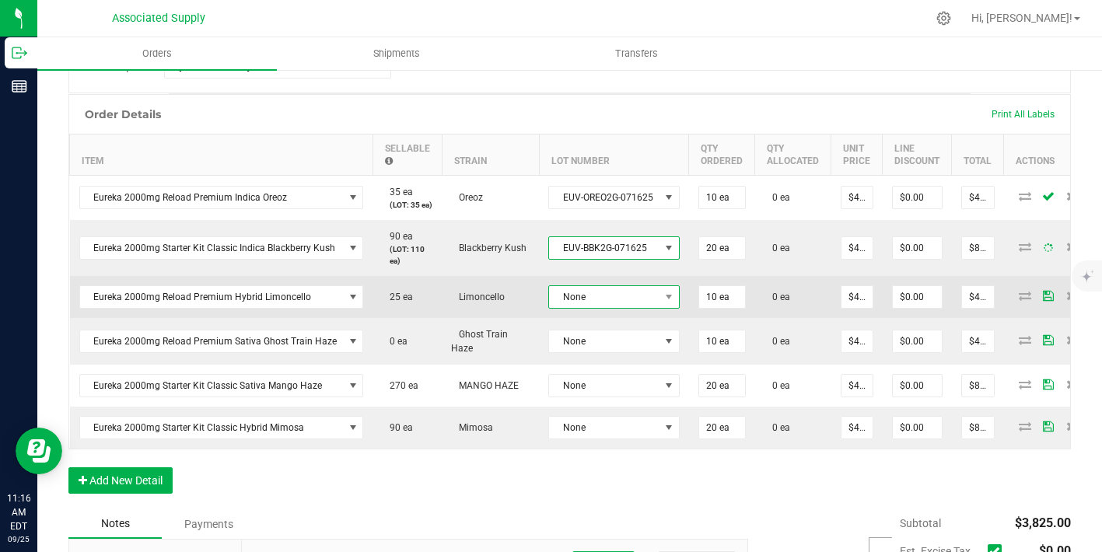
click at [618, 302] on span "None" at bounding box center [604, 297] width 110 height 22
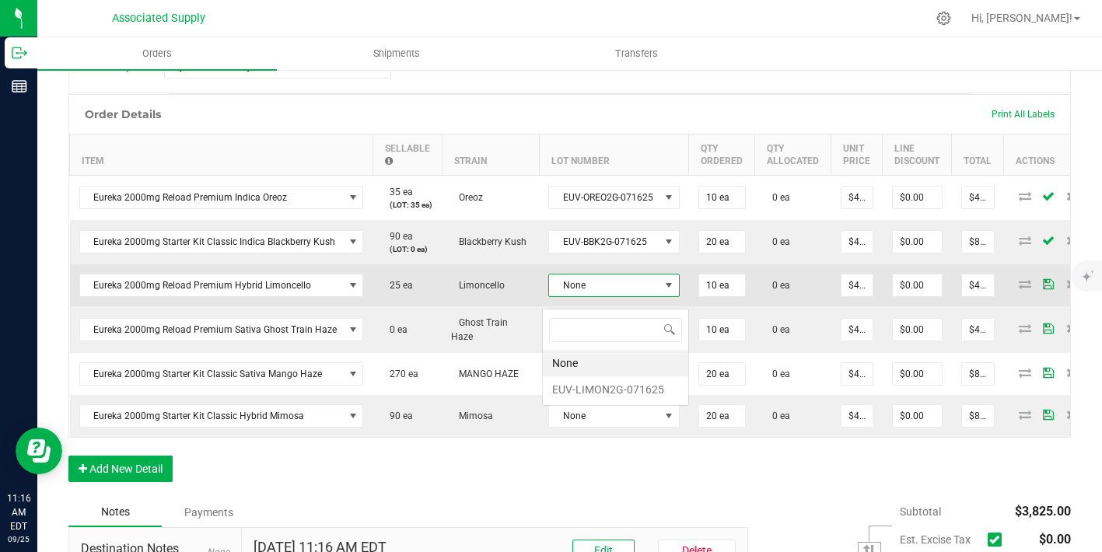
scroll to position [23, 130]
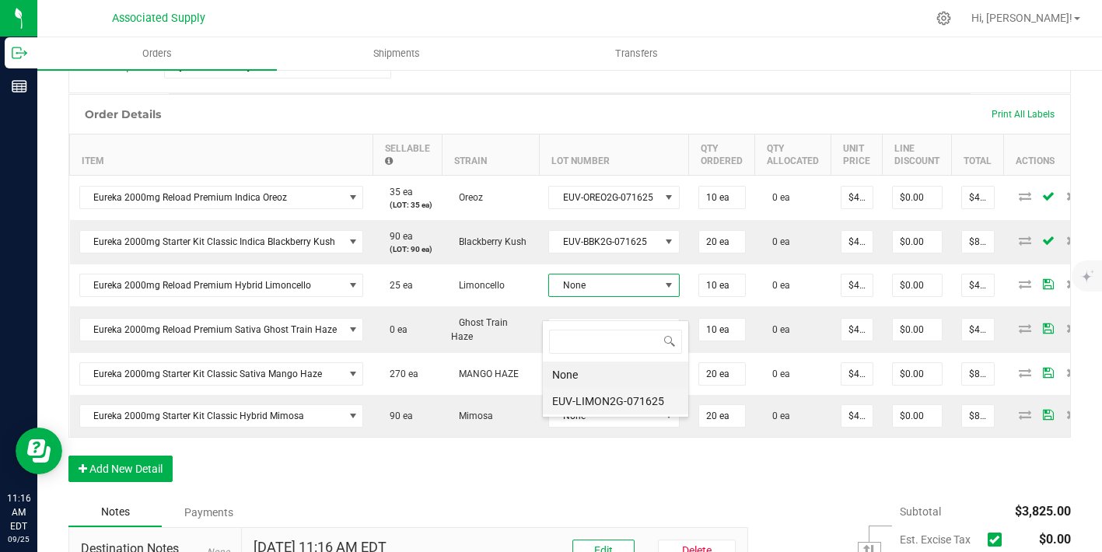
click at [626, 393] on li "EUV-LIMON2G-071625" at bounding box center [615, 401] width 145 height 26
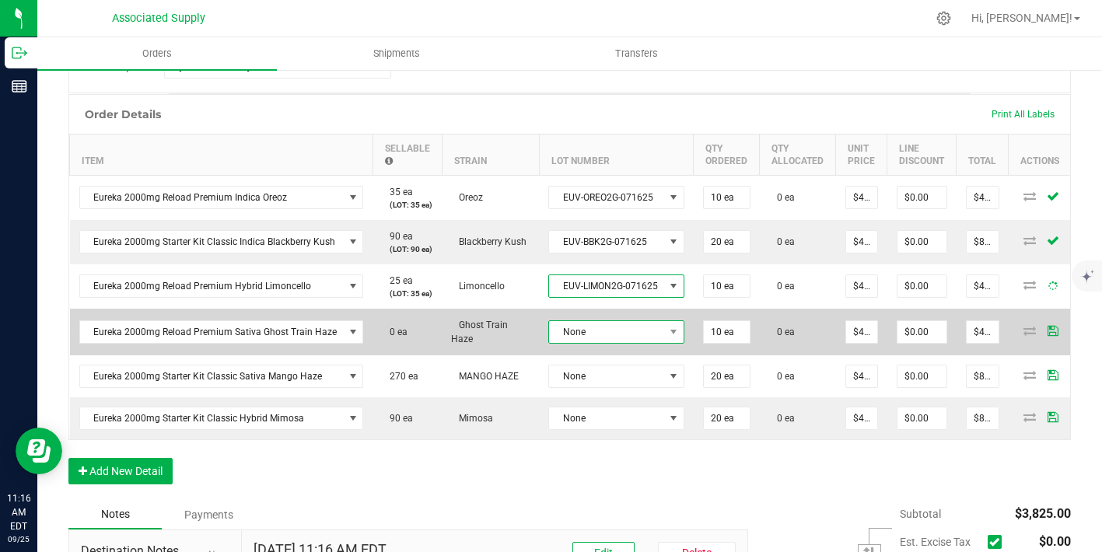
click at [623, 343] on span "None" at bounding box center [606, 332] width 115 height 22
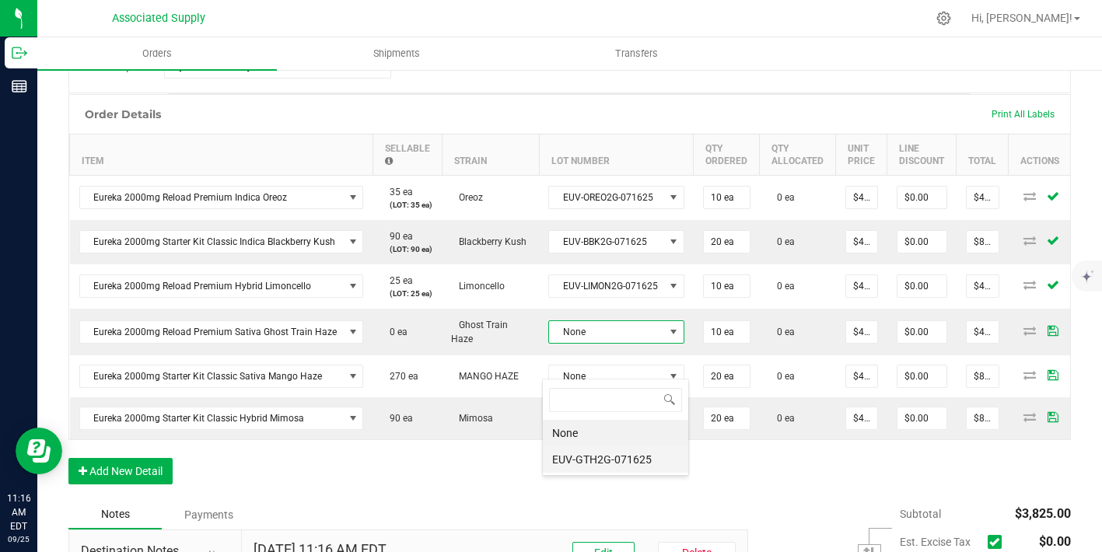
click at [630, 451] on li "EUV-GTH2G-071625" at bounding box center [615, 459] width 145 height 26
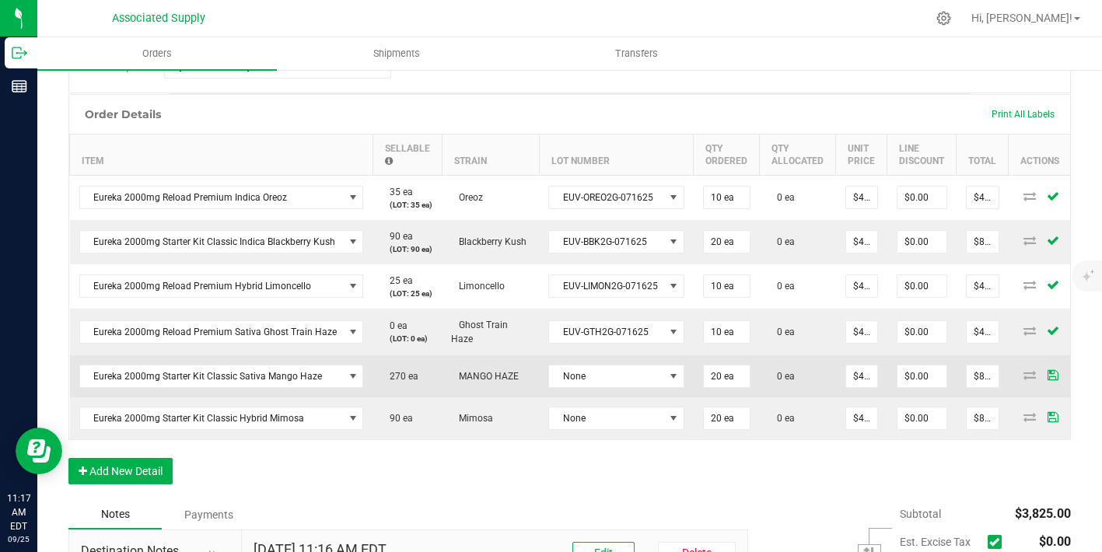
click at [638, 397] on td "None" at bounding box center [616, 376] width 155 height 42
click at [636, 387] on span "None" at bounding box center [606, 376] width 115 height 22
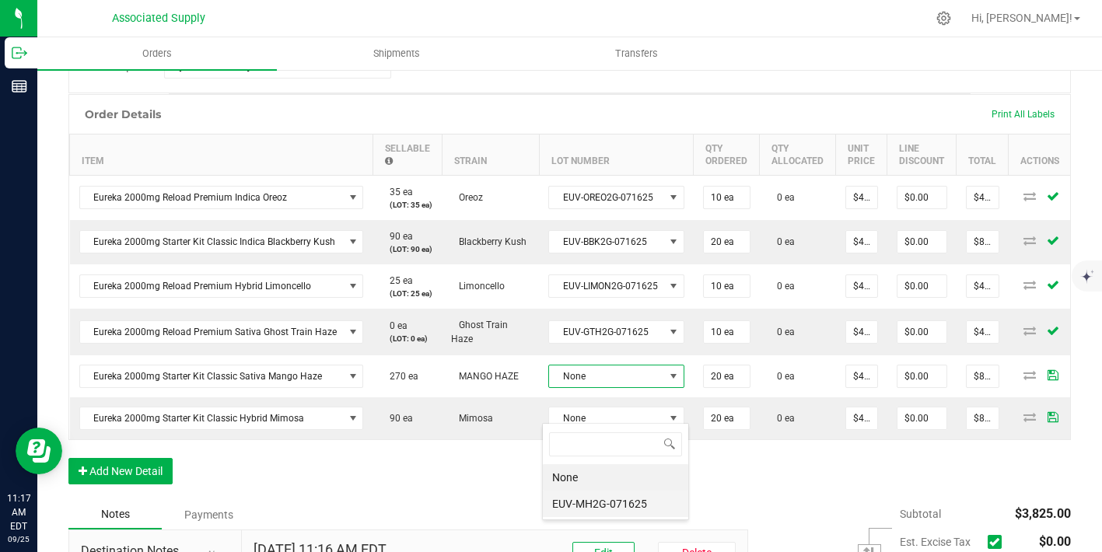
click at [635, 497] on li "EUV-MH2G-071625" at bounding box center [615, 504] width 145 height 26
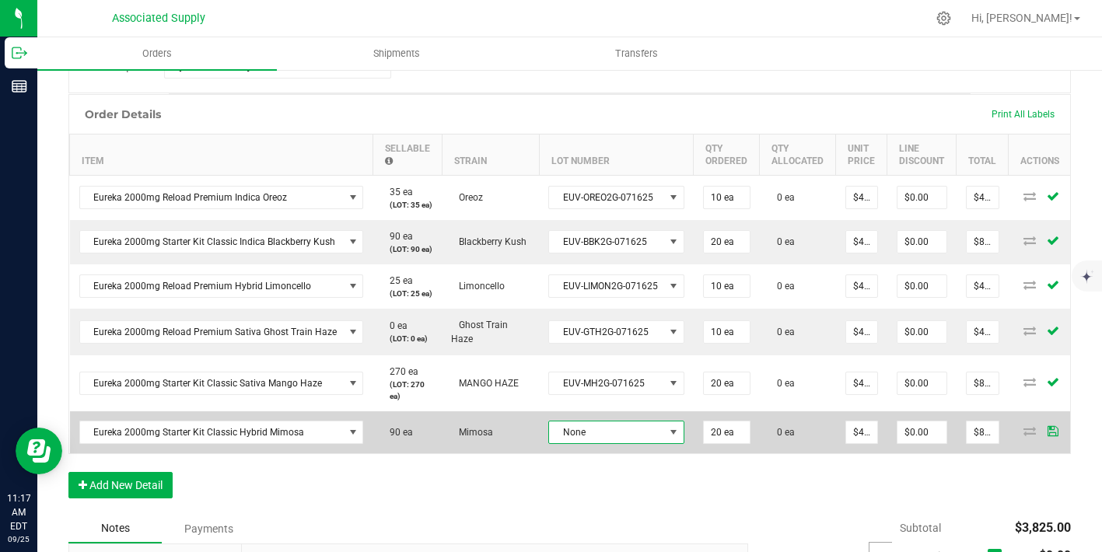
click at [645, 443] on span "None" at bounding box center [606, 432] width 115 height 22
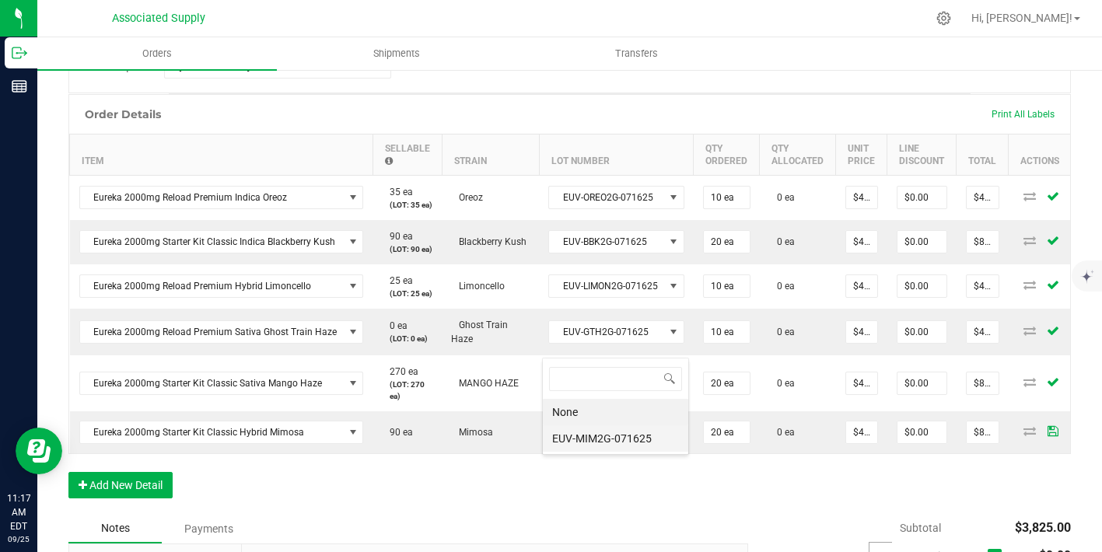
click at [632, 432] on li "EUV-MIM2G-071625" at bounding box center [615, 438] width 145 height 26
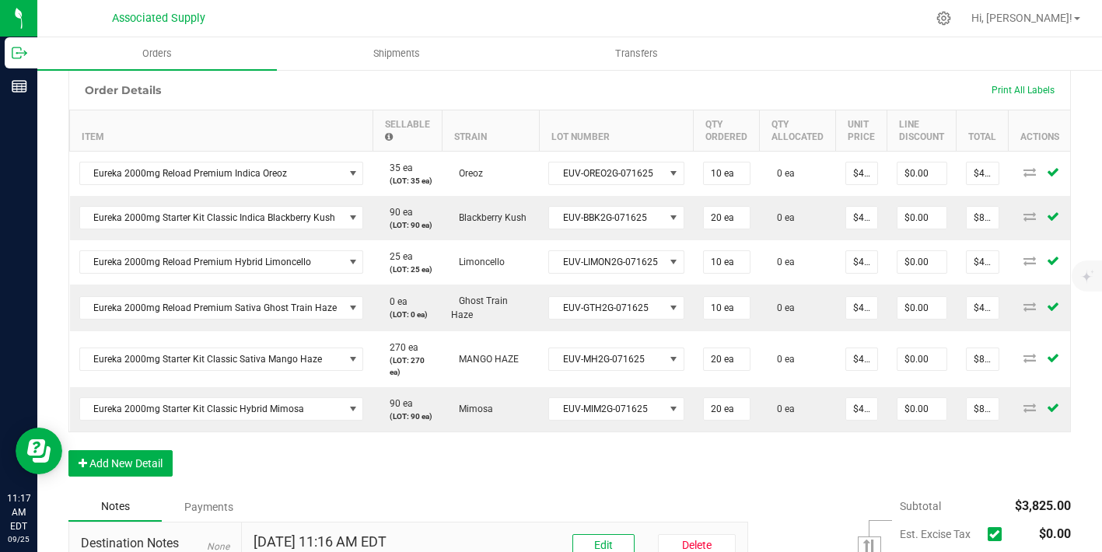
scroll to position [0, 0]
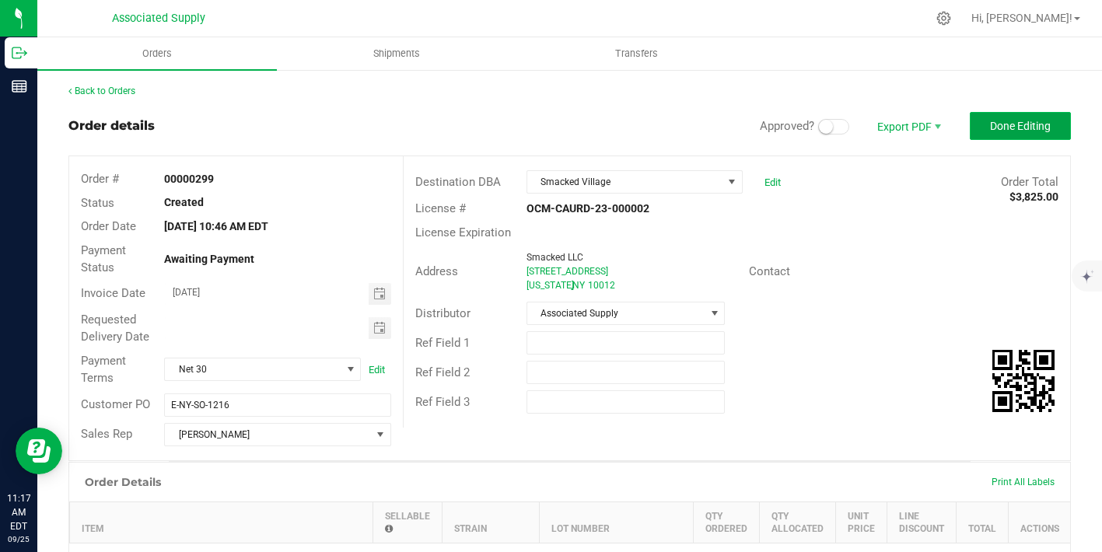
click at [991, 125] on span "Done Editing" at bounding box center [1020, 126] width 61 height 12
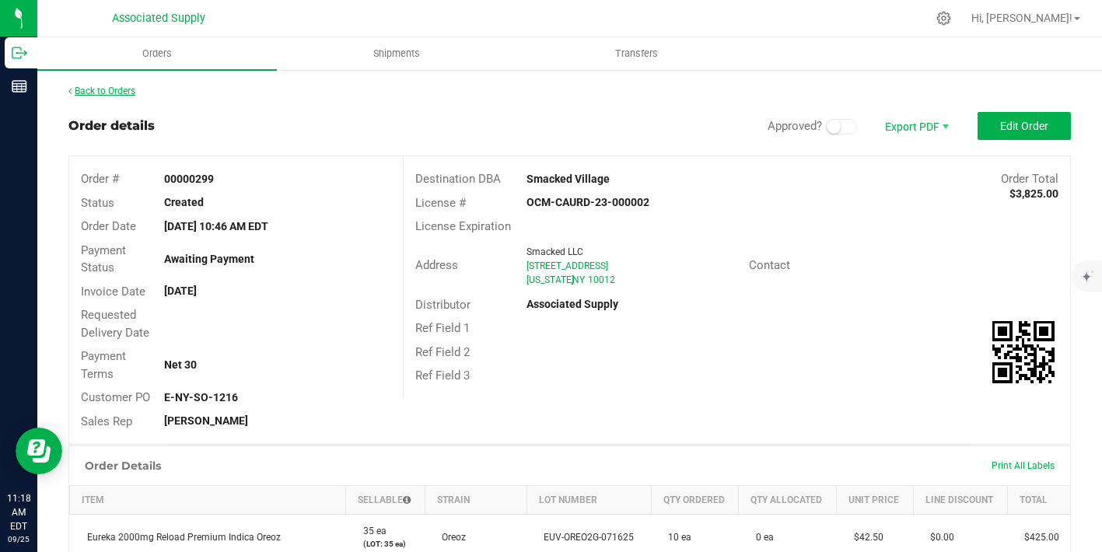
click at [92, 89] on link "Back to Orders" at bounding box center [101, 91] width 67 height 11
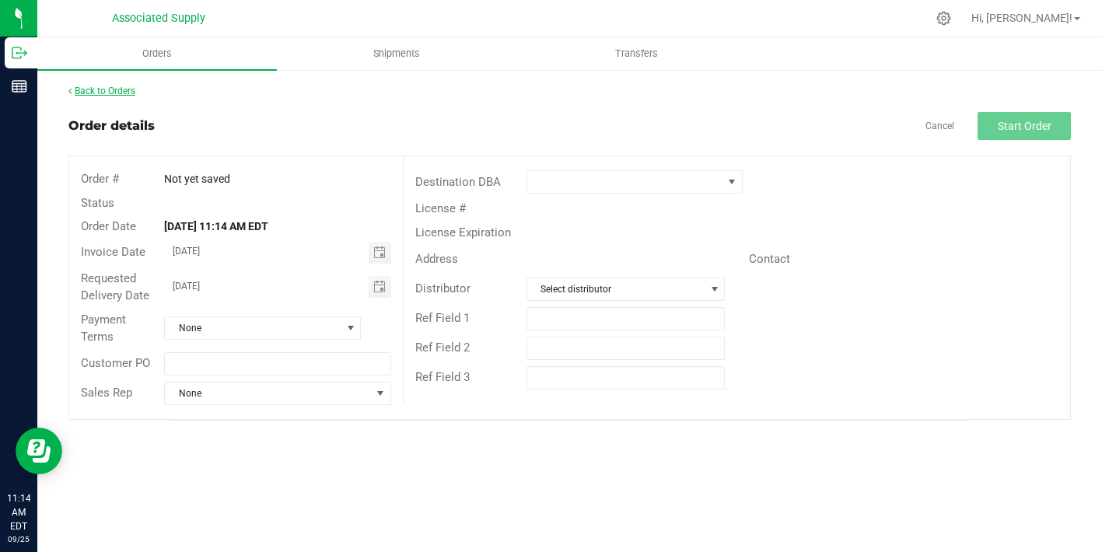
click at [119, 92] on link "Back to Orders" at bounding box center [101, 91] width 67 height 11
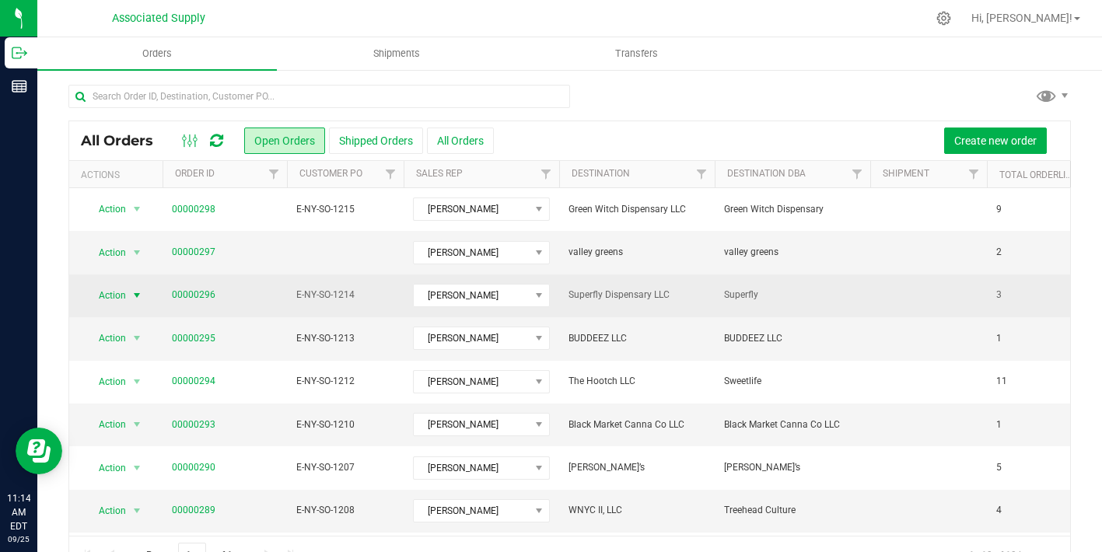
click at [133, 295] on span "select" at bounding box center [137, 295] width 12 height 12
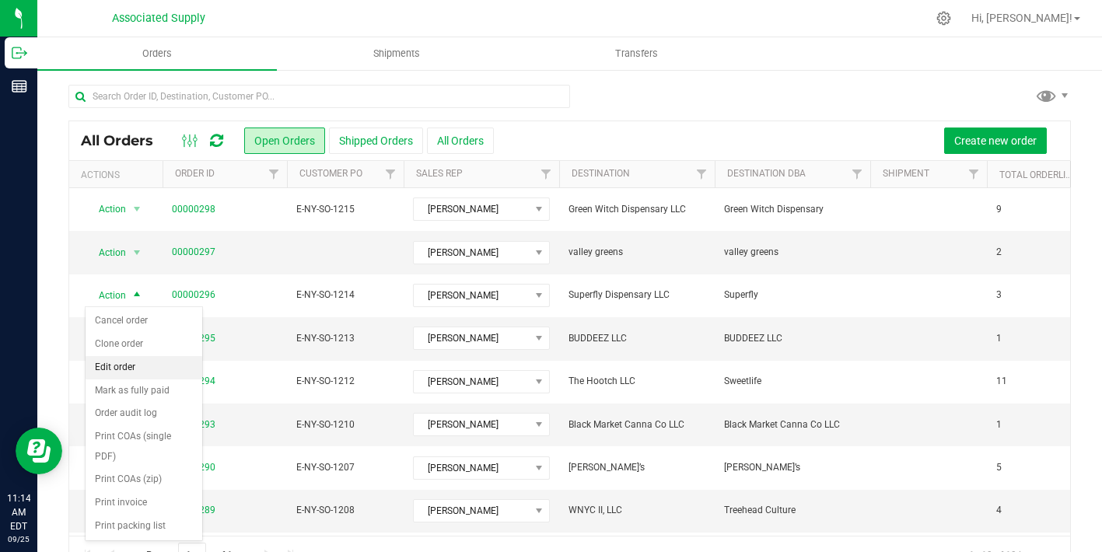
click at [124, 373] on li "Edit order" at bounding box center [144, 367] width 117 height 23
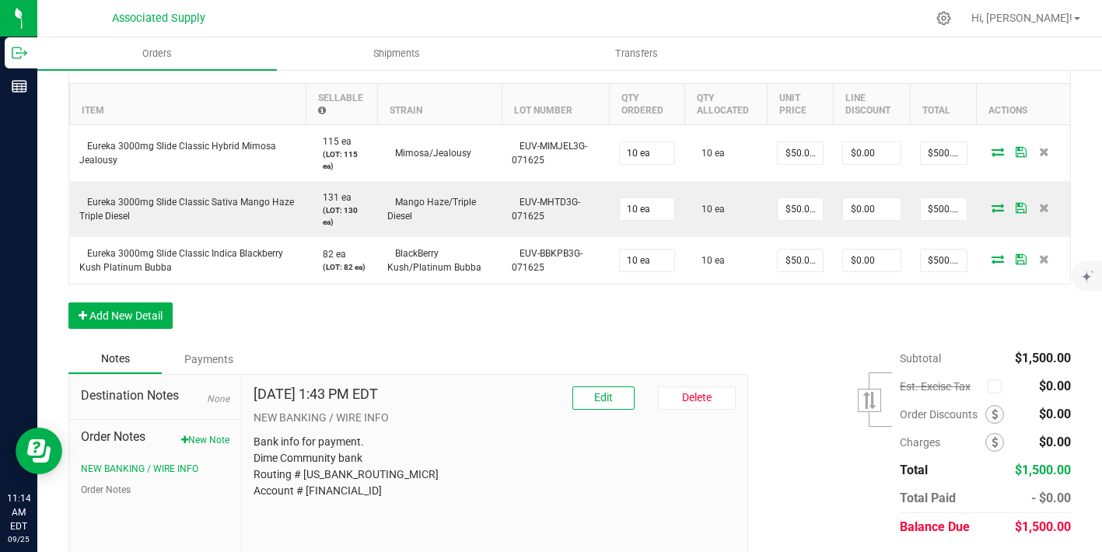
scroll to position [480, 0]
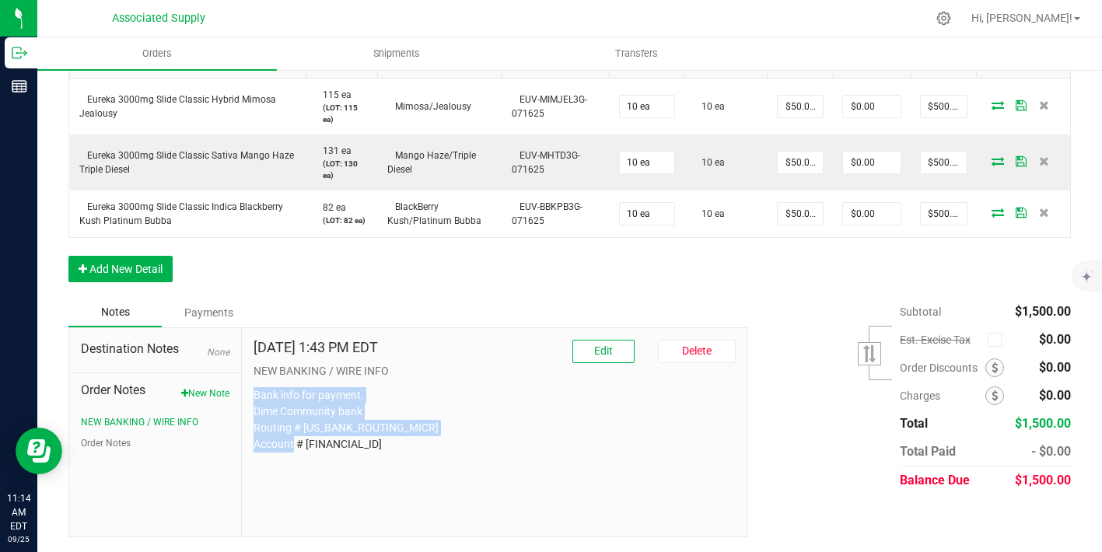
drag, startPoint x: 368, startPoint y: 442, endPoint x: 253, endPoint y: 394, distance: 124.8
click at [253, 393] on div "[DATE] 1:43 PM EDT Edit [GEOGRAPHIC_DATA] NEW BANKING / WIRE INFO Bank info for…" at bounding box center [494, 432] width 505 height 208
copy p "Bank info for payment. Dime Community bank Routing # [US_BANK_ROUTING_MICR] Acc…"
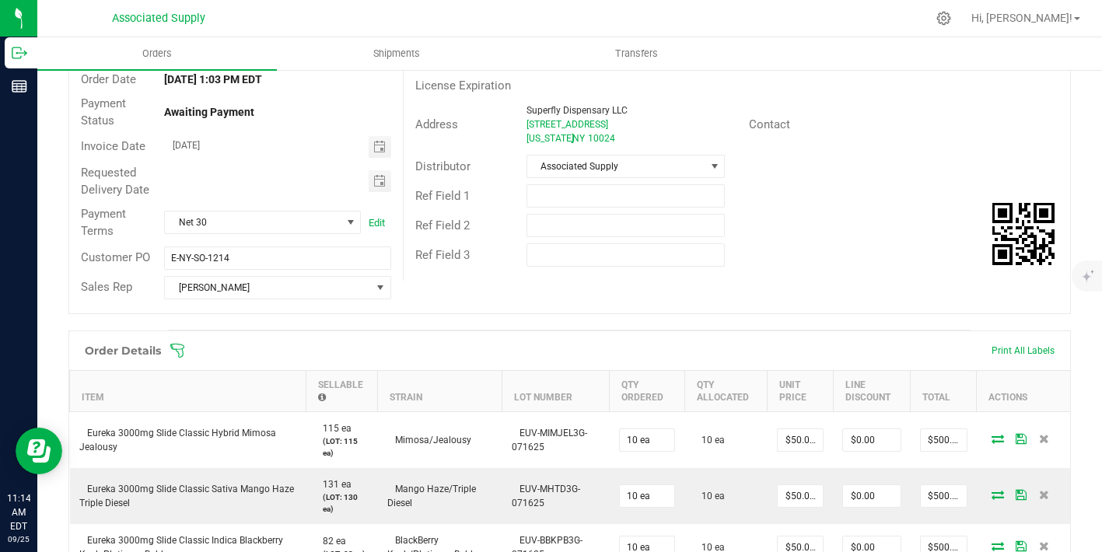
scroll to position [0, 0]
